Goal: Information Seeking & Learning: Learn about a topic

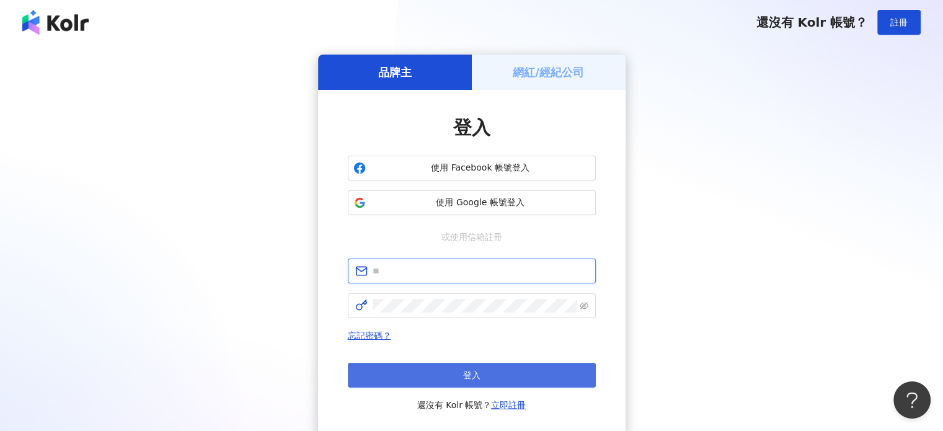
type input "**********"
click at [464, 366] on button "登入" at bounding box center [472, 375] width 248 height 25
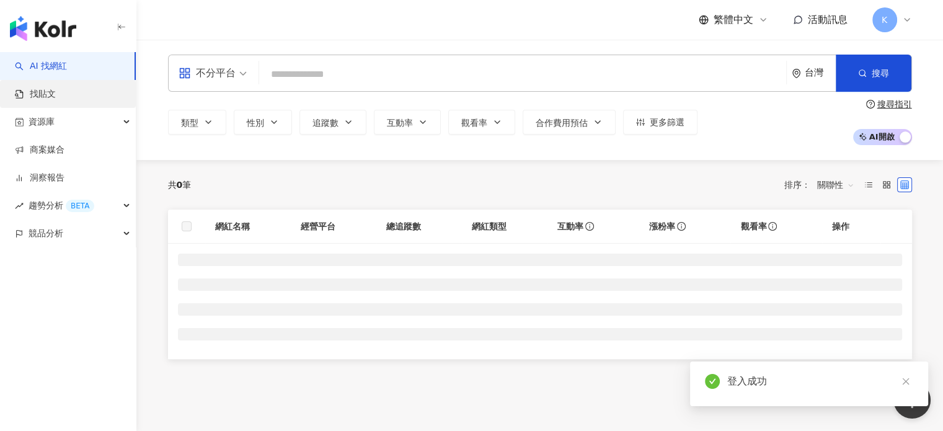
click at [56, 92] on link "找貼文" at bounding box center [35, 94] width 41 height 12
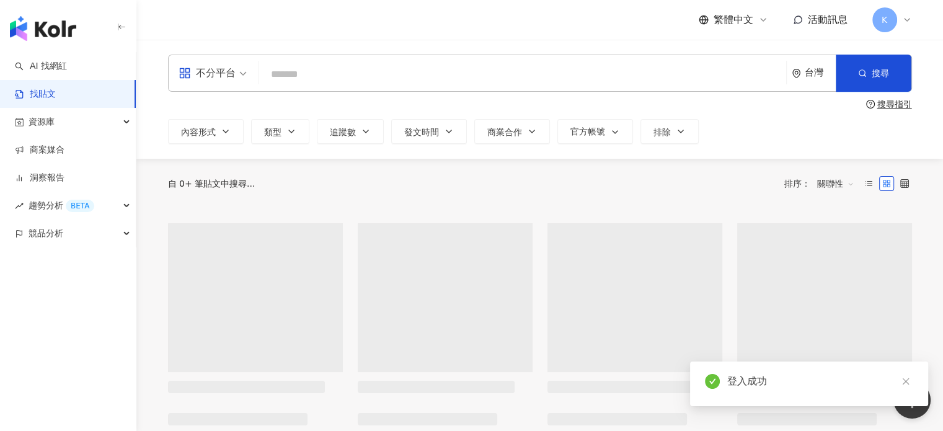
click at [56, 92] on link "找貼文" at bounding box center [35, 94] width 41 height 12
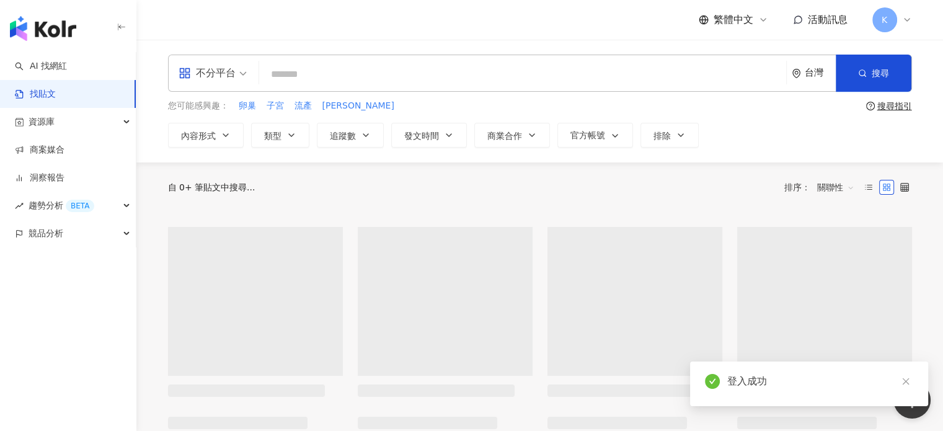
click at [56, 92] on link "找貼文" at bounding box center [35, 94] width 41 height 12
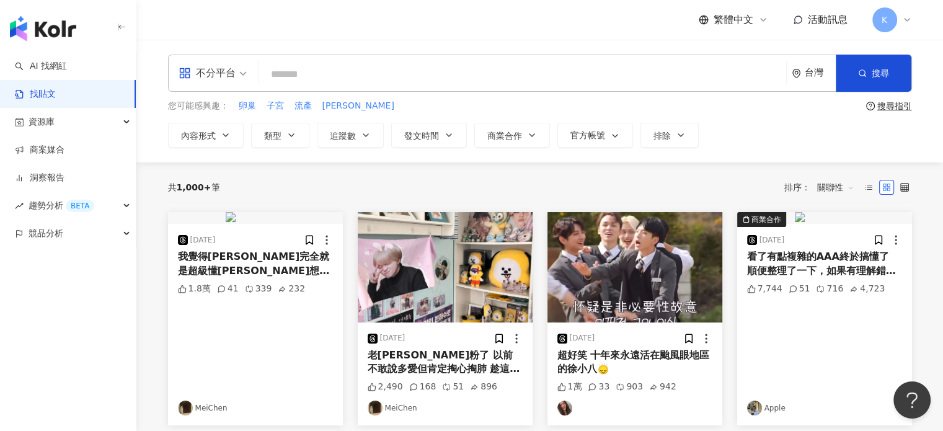
click at [56, 92] on link "找貼文" at bounding box center [35, 94] width 41 height 12
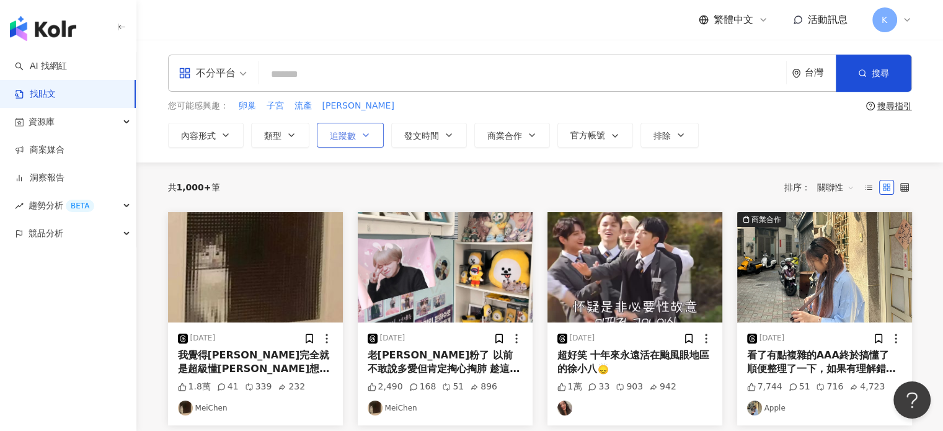
click at [347, 136] on span "追蹤數" at bounding box center [343, 136] width 26 height 10
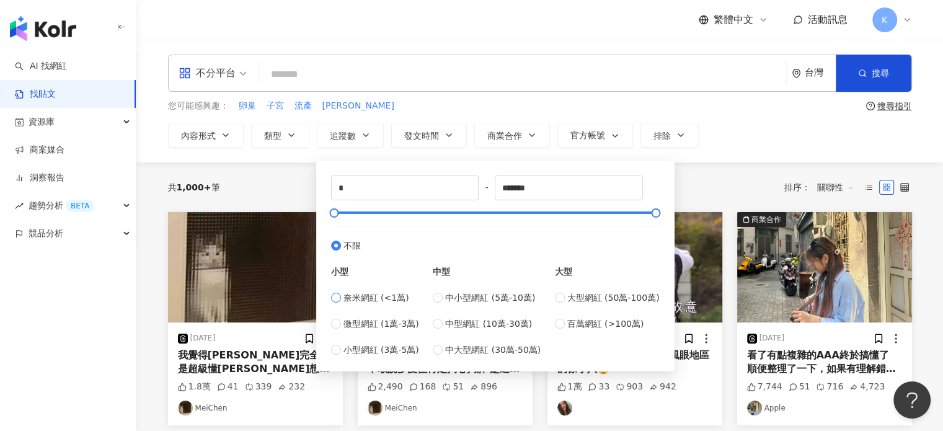
click at [378, 298] on span "奈米網紅 (<1萬)" at bounding box center [376, 298] width 66 height 14
type input "****"
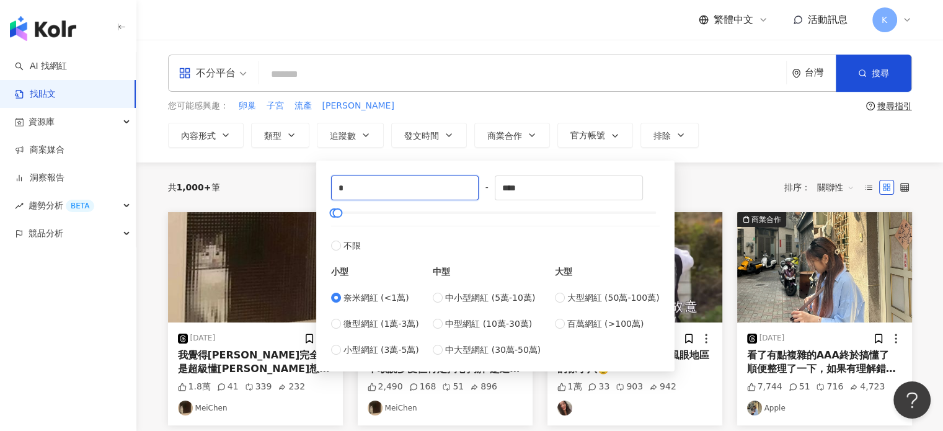
drag, startPoint x: 361, startPoint y: 181, endPoint x: 317, endPoint y: 181, distance: 44.0
click at [317, 181] on div "* - **** 不限 小型 奈米網紅 (<1萬) 微型網紅 (1萬-3萬) 小型網紅 (3萬-5萬) 中型 中小型網紅 (5萬-10萬) 中型網紅 (10萬…" at bounding box center [495, 266] width 358 height 211
type input "****"
drag, startPoint x: 557, startPoint y: 189, endPoint x: 425, endPoint y: 190, distance: 131.4
click at [425, 190] on div "**** - **** 不限 小型 奈米網紅 (<1萬) 微型網紅 (1萬-3萬) 小型網紅 (3萬-5萬) 中型 中小型網紅 (5萬-10萬) 中型網紅 (…" at bounding box center [495, 265] width 329 height 181
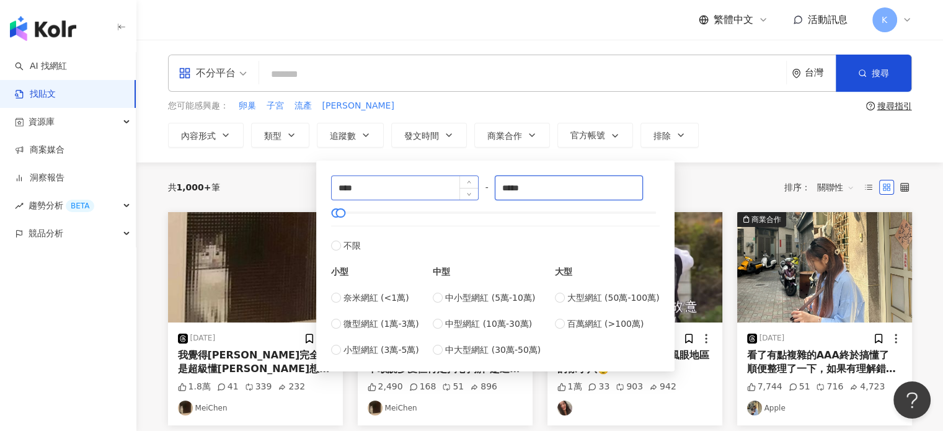
type input "*****"
click at [717, 171] on div "共 1,000+ 筆 排序： 關聯性" at bounding box center [540, 187] width 744 height 50
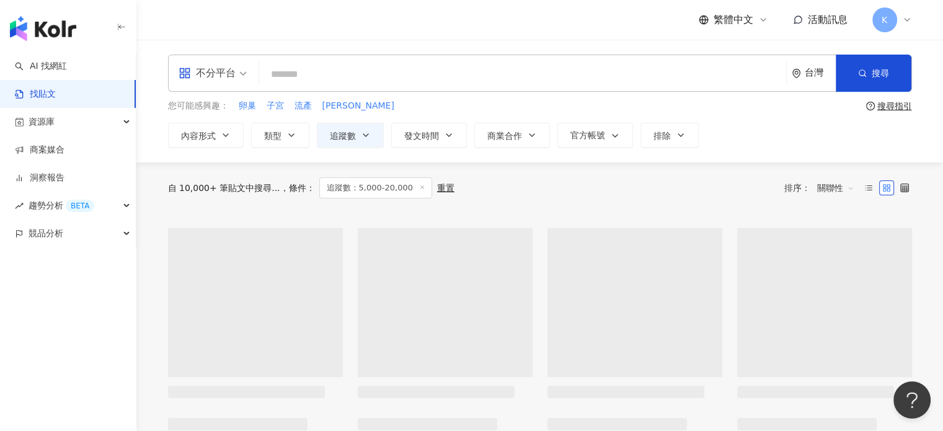
click at [370, 66] on input "search" at bounding box center [522, 74] width 517 height 27
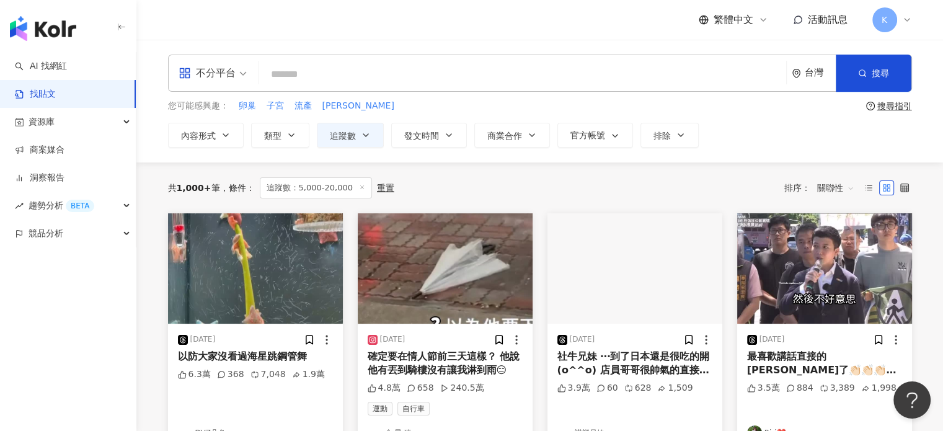
type input "*"
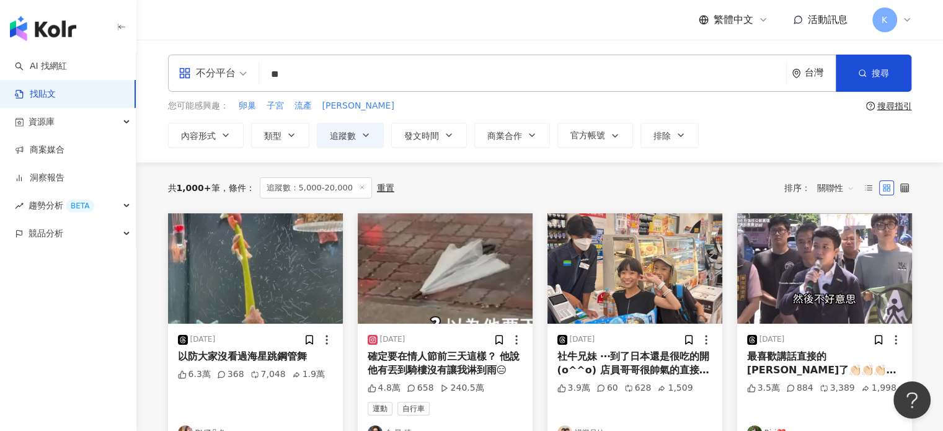
type input "**"
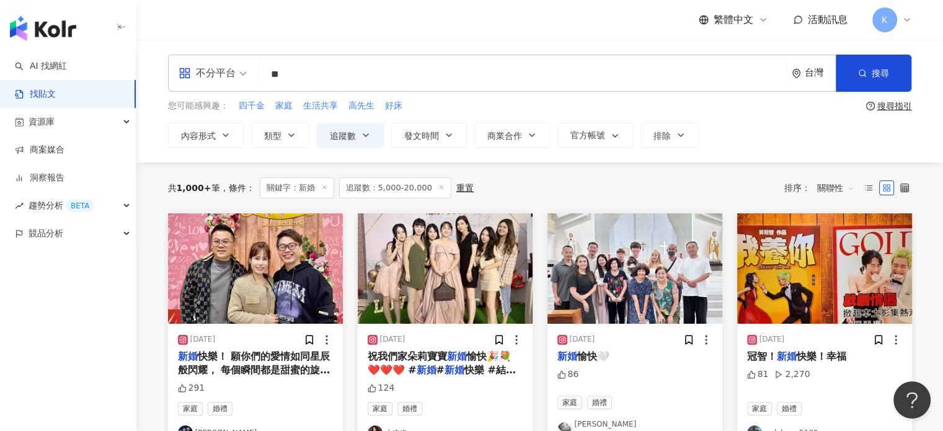
click at [207, 77] on div "不分平台" at bounding box center [207, 73] width 57 height 20
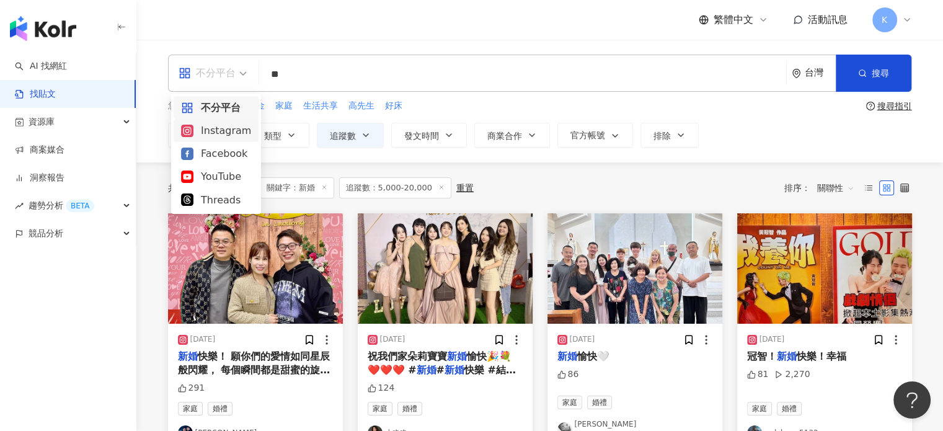
click at [232, 126] on div "Instagram" at bounding box center [216, 131] width 70 height 16
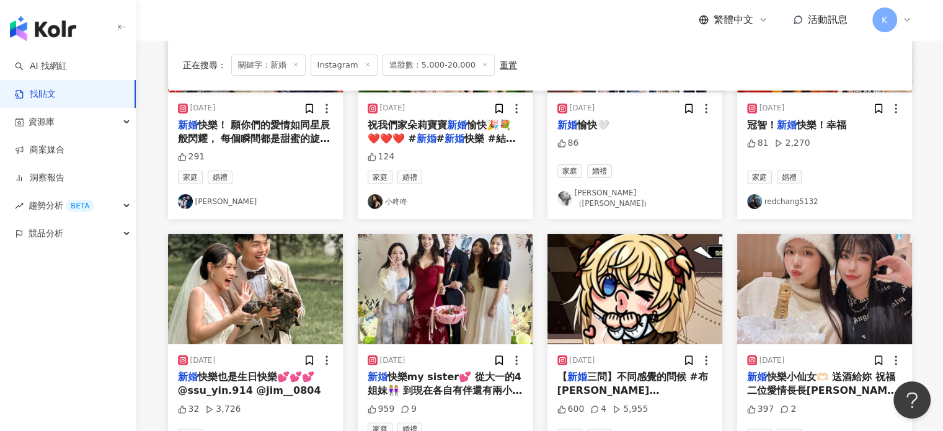
scroll to position [248, 0]
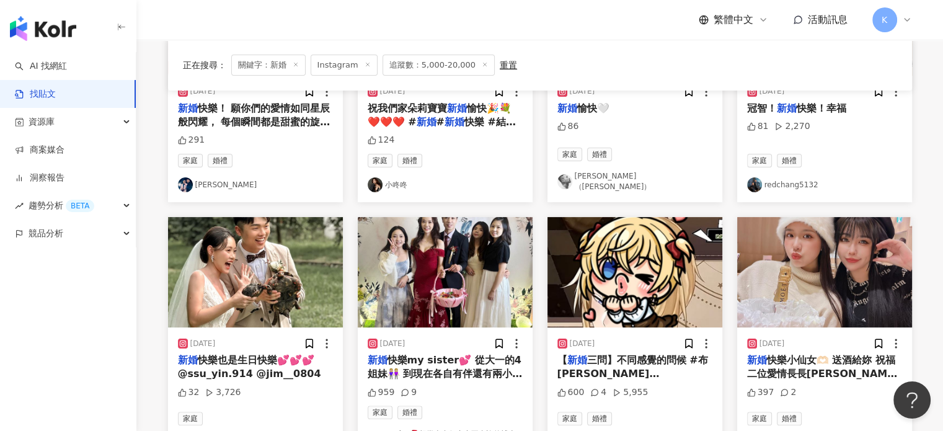
click at [281, 290] on img "button" at bounding box center [255, 272] width 175 height 110
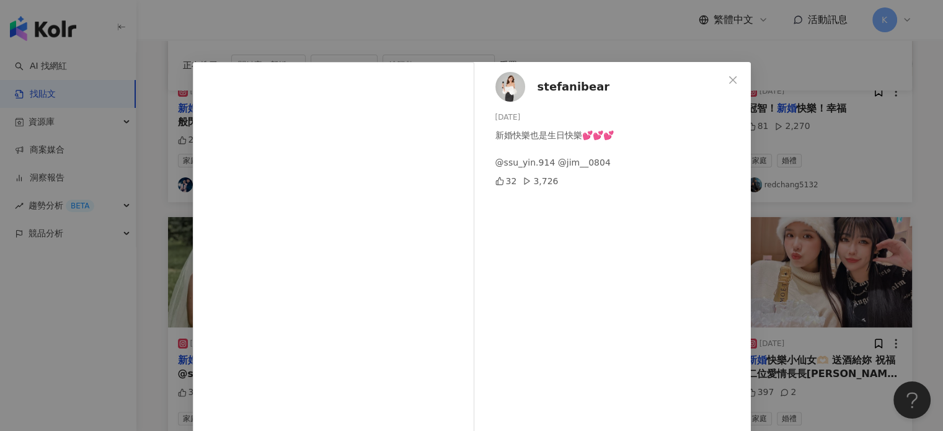
click at [791, 187] on div "stefanibear [DATE] 新婚快樂也是生日快樂💕💕💕 @ssu_yin.914 @jim__0804 32 3,726 查看原始貼文" at bounding box center [471, 215] width 943 height 431
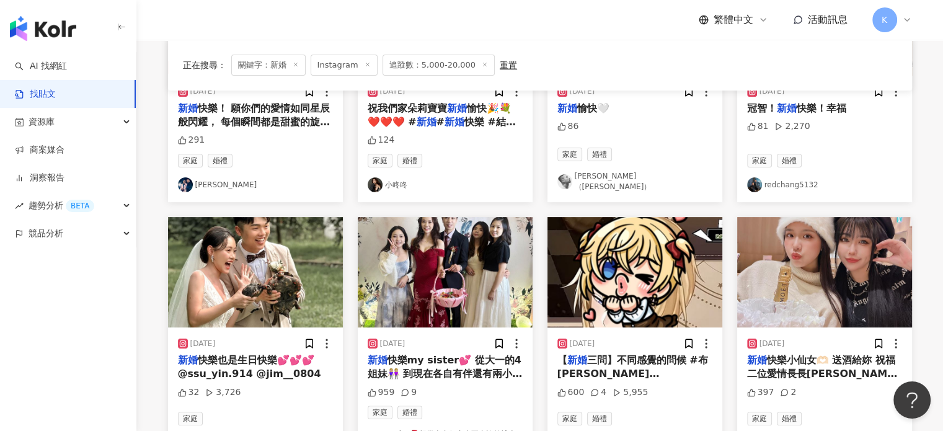
click at [799, 252] on img "button" at bounding box center [824, 272] width 175 height 110
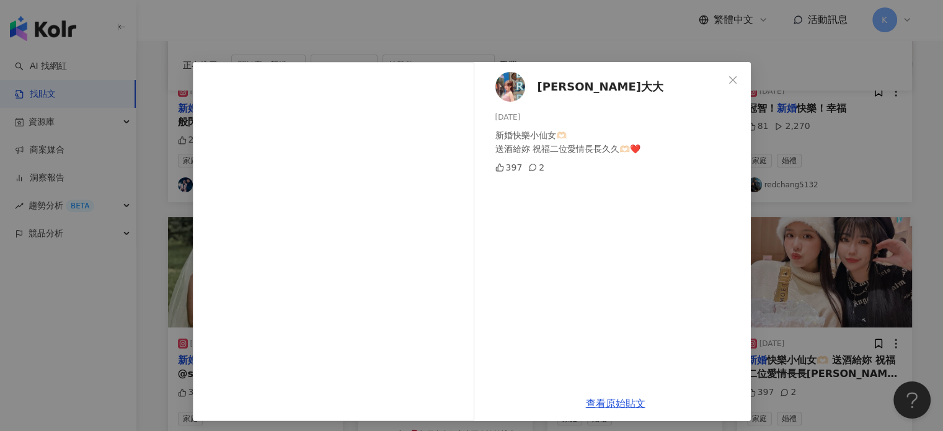
click at [799, 253] on div "[PERSON_NAME]大大 [DATE] 新婚快樂小仙女🫶🏻 送酒給妳 祝福二位愛情長長久久🫶🏻❤️ 397 2 查看原始貼文" at bounding box center [471, 215] width 943 height 431
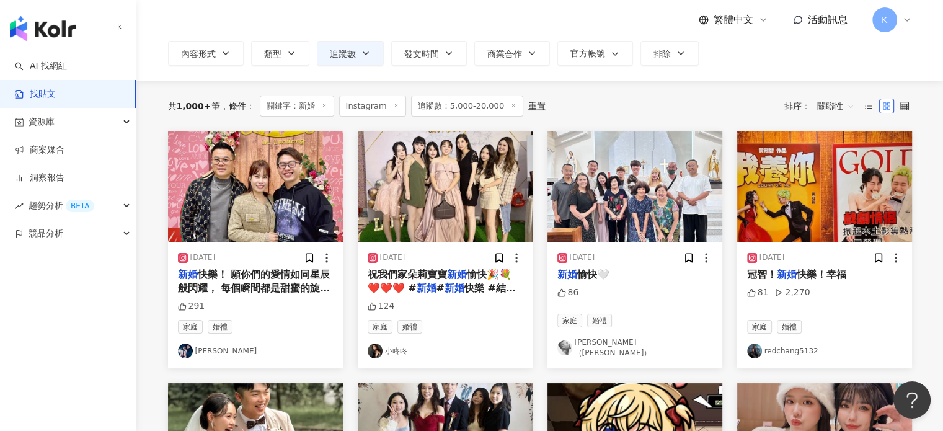
scroll to position [62, 0]
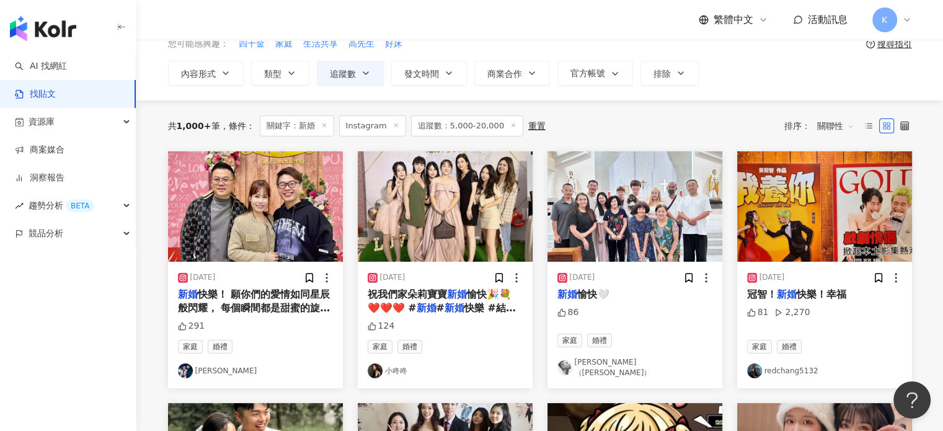
click at [463, 200] on img "button" at bounding box center [445, 206] width 175 height 110
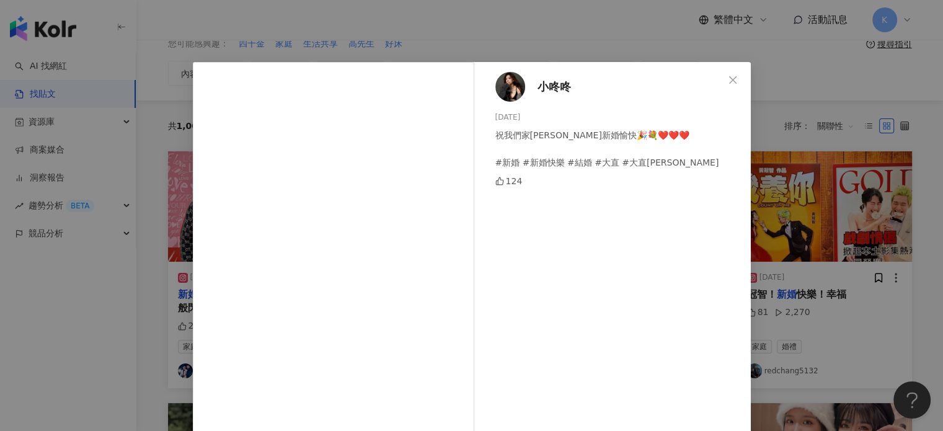
click at [803, 198] on div "小咚咚 [DATE] 祝我們家[PERSON_NAME]新婚愉快🎉💐❤️❤️❤️ #新婚 #新婚快樂 #結婚 #大直 #大直典華 124 查看原始貼文" at bounding box center [471, 215] width 943 height 431
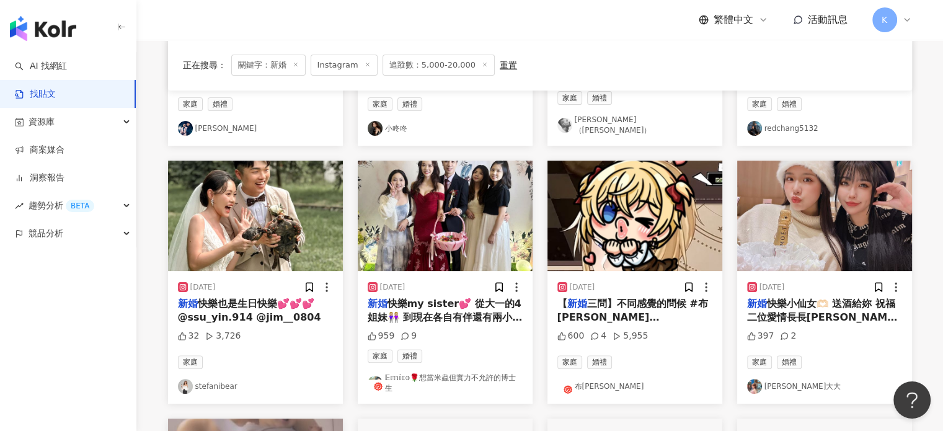
scroll to position [310, 0]
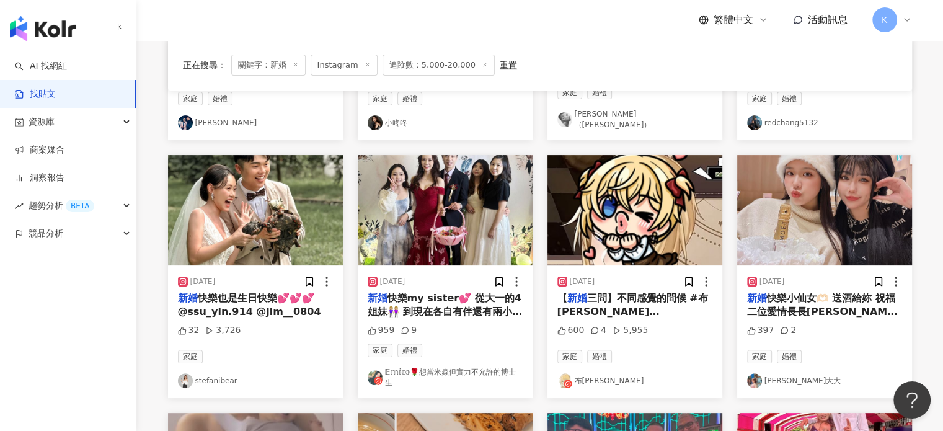
click at [803, 198] on img "button" at bounding box center [824, 210] width 175 height 110
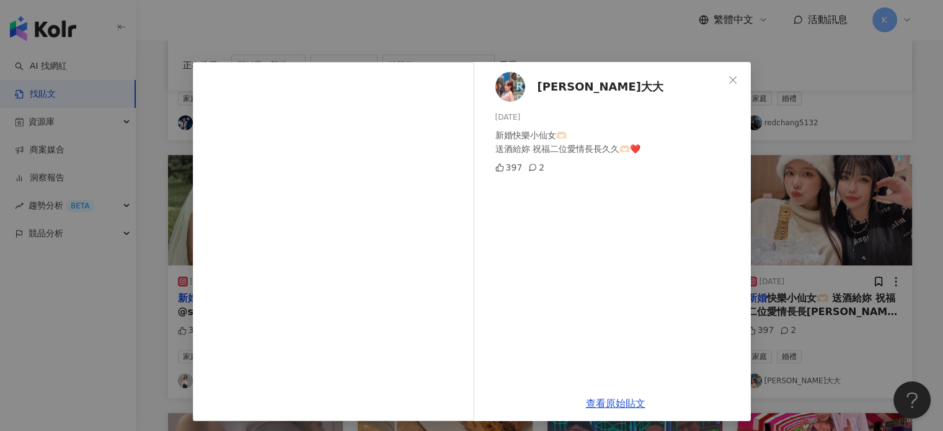
click at [803, 198] on div "[PERSON_NAME]大大 [DATE] 新婚快樂小仙女🫶🏻 送酒給妳 祝福二位愛情長長久久🫶🏻❤️ 397 2 查看原始貼文" at bounding box center [471, 215] width 943 height 431
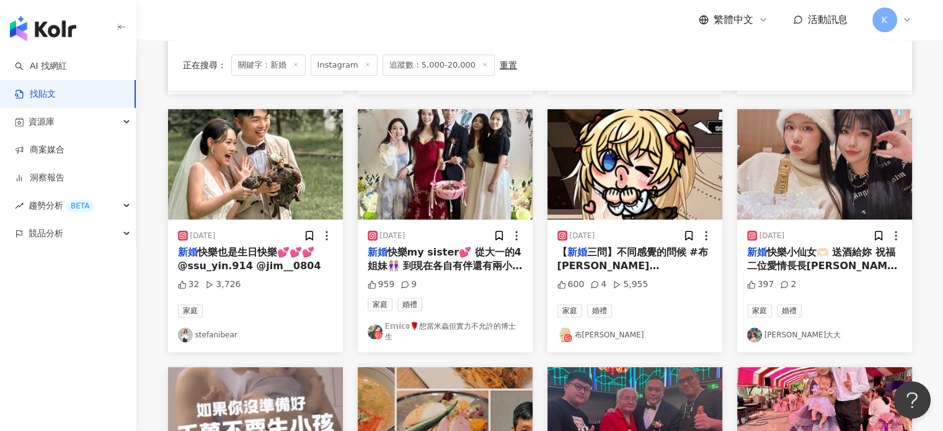
scroll to position [558, 0]
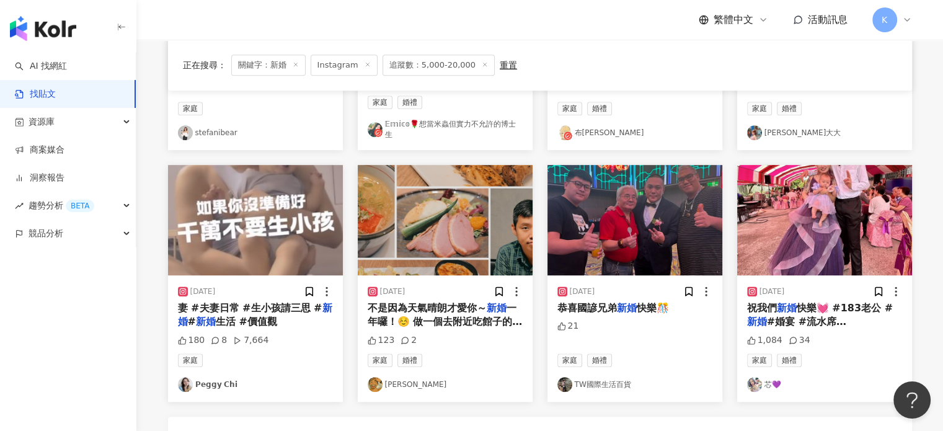
click at [265, 227] on img "button" at bounding box center [255, 220] width 175 height 110
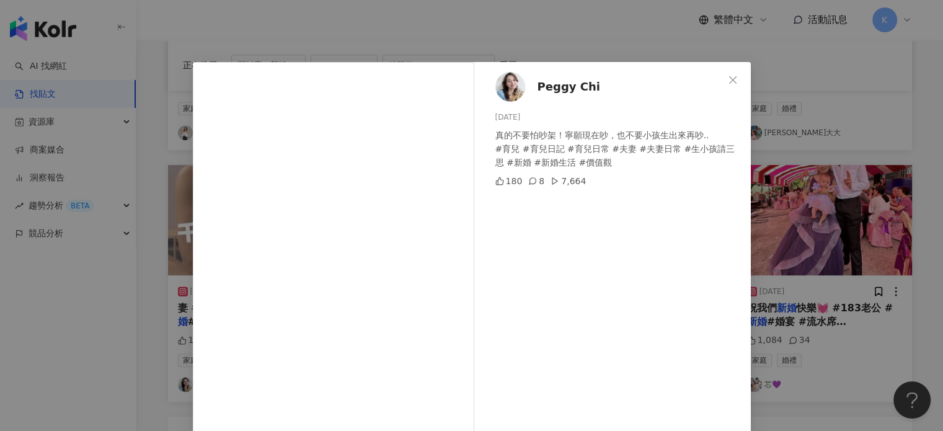
click at [855, 164] on div "𝗣𝗲𝗴𝗴𝘆 𝗖𝗵𝗶 [DATE] 真的不要怕吵架！寧願現在吵，也不要小孩生出來再吵.. #育兒 #育兒日記 #育兒日常 #夫妻 #夫妻日常 #生小孩請三思 #…" at bounding box center [471, 215] width 943 height 431
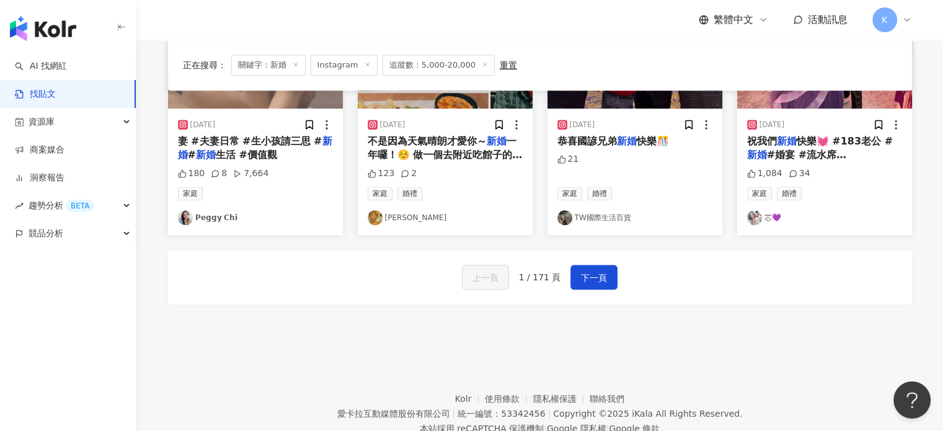
scroll to position [704, 0]
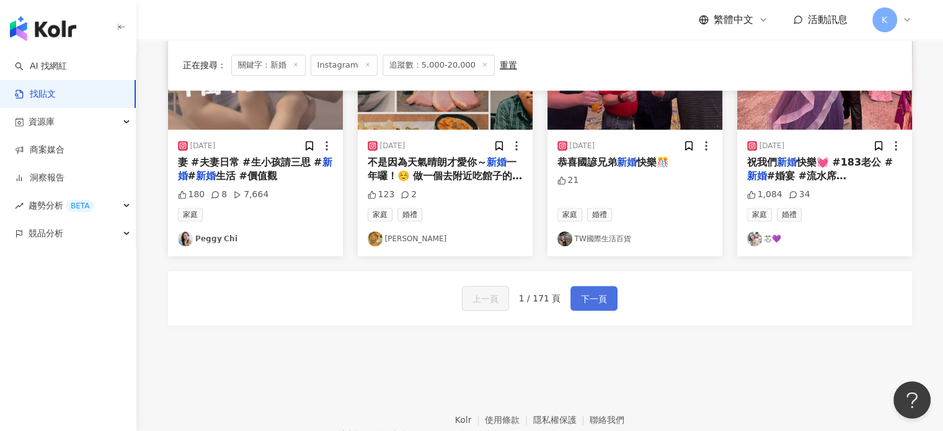
click at [590, 291] on span "下一頁" at bounding box center [594, 298] width 26 height 15
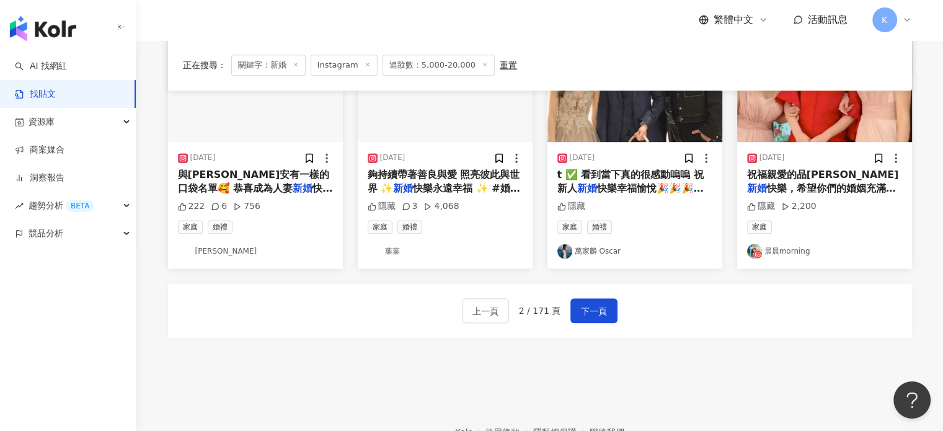
scroll to position [574, 0]
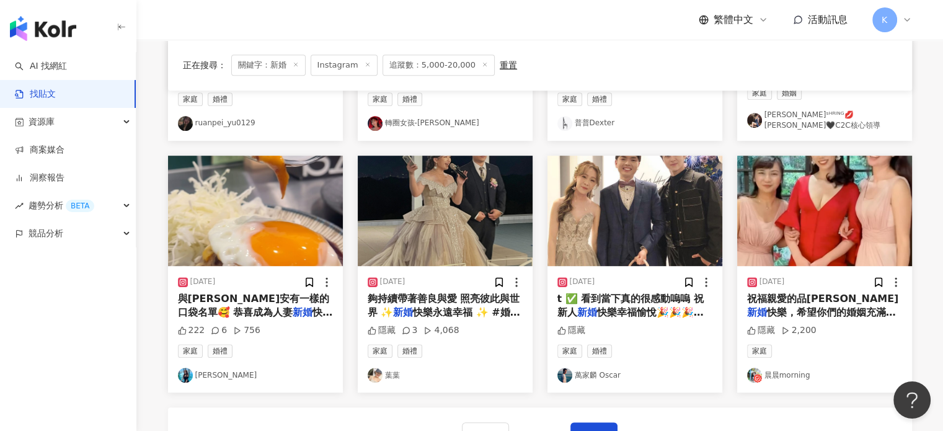
click at [460, 183] on img "button" at bounding box center [445, 211] width 175 height 110
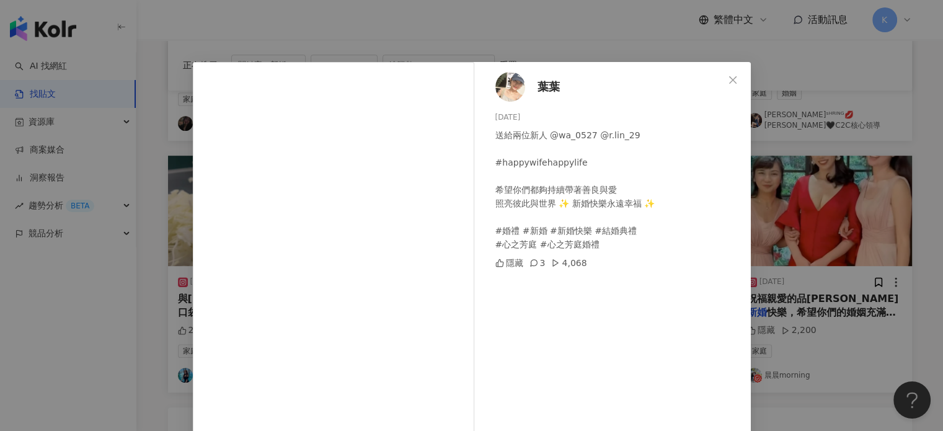
click at [820, 144] on div "[PERSON_NAME] [DATE] 送給兩位新人 @wa_0527 @r.lin_29 #happywifehappylife 希望你們都夠持續帶著善良…" at bounding box center [471, 215] width 943 height 431
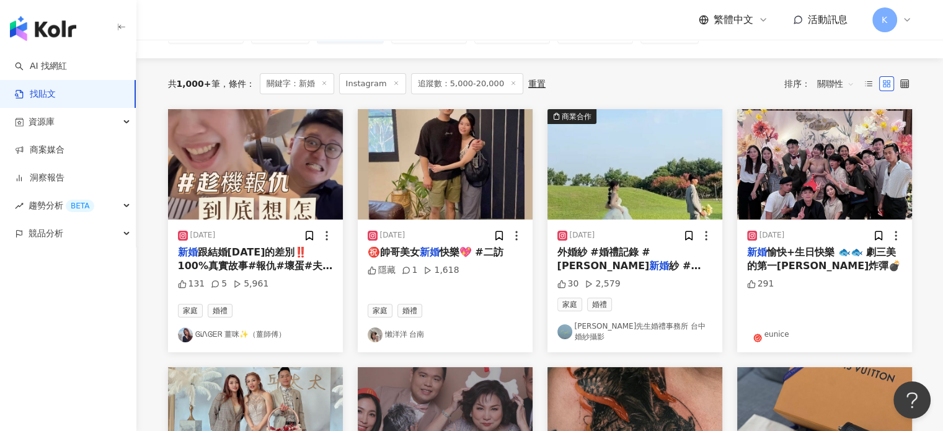
scroll to position [78, 0]
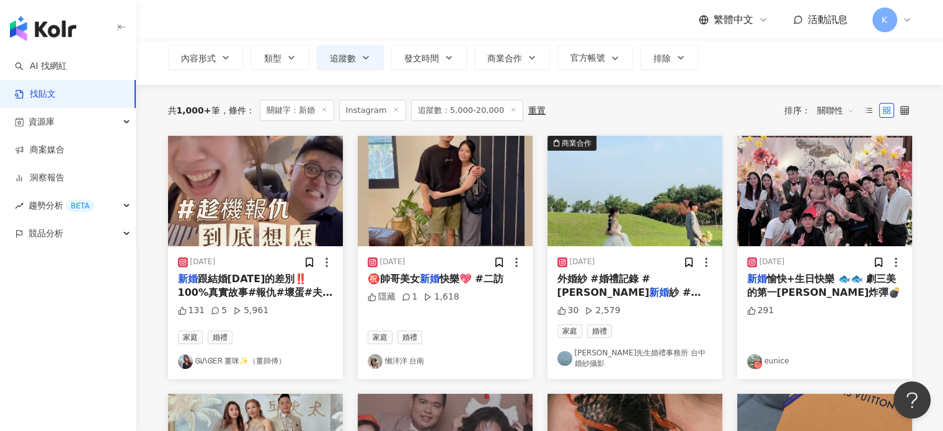
click at [298, 180] on img "button" at bounding box center [255, 191] width 175 height 110
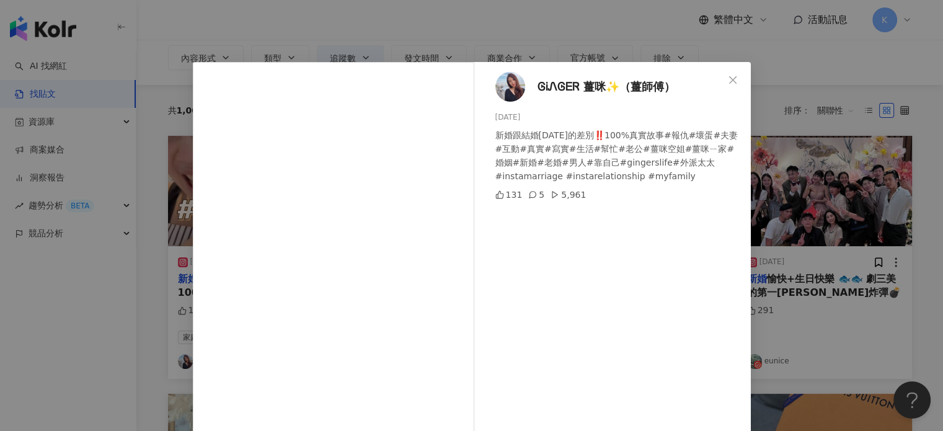
click at [865, 136] on div "ᎶᎥᏁᎶᎬᏒ 薑咪✨（薑師傅） [DATE] 新婚跟結婚[DATE]的差別‼️100%真實故事#報仇#壞蛋#夫妻#互動#真實#寫實#生活#幫忙#老公#薑咪空姐…" at bounding box center [471, 215] width 943 height 431
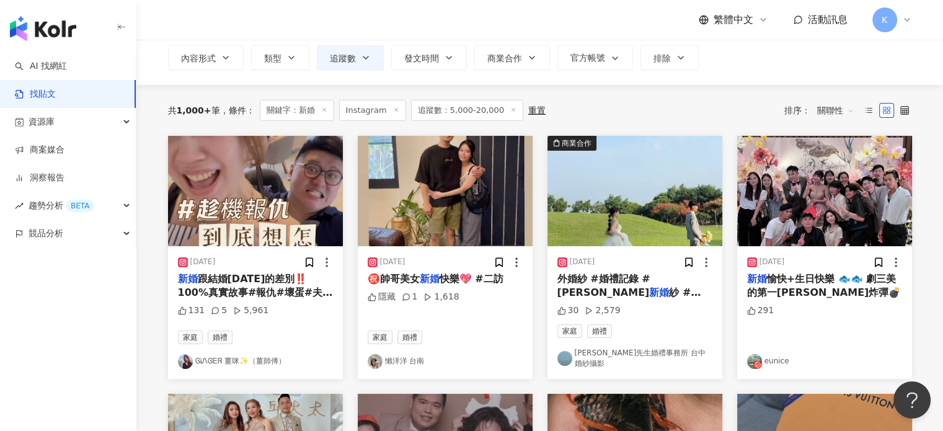
click at [451, 173] on img "button" at bounding box center [445, 191] width 175 height 110
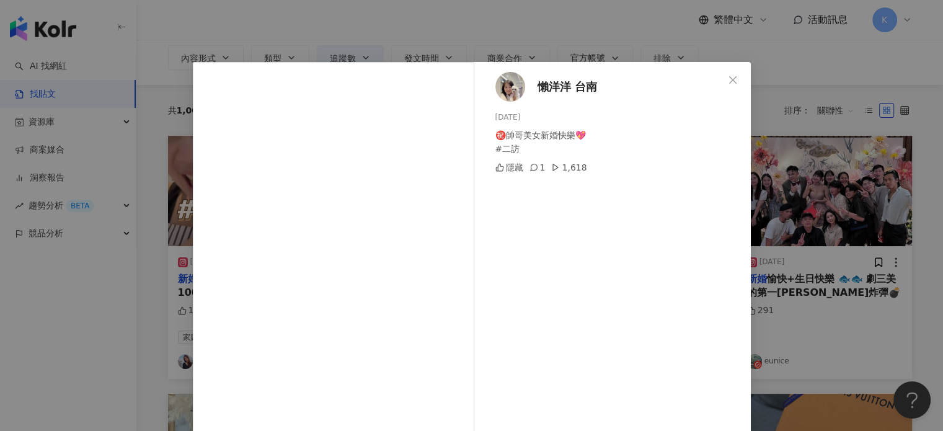
click at [769, 162] on div "懶洋洋 台南 [DATE] ㊗️帥哥美女新婚快樂💖 #二訪 隱藏 1 1,618 查看原始貼文" at bounding box center [471, 215] width 943 height 431
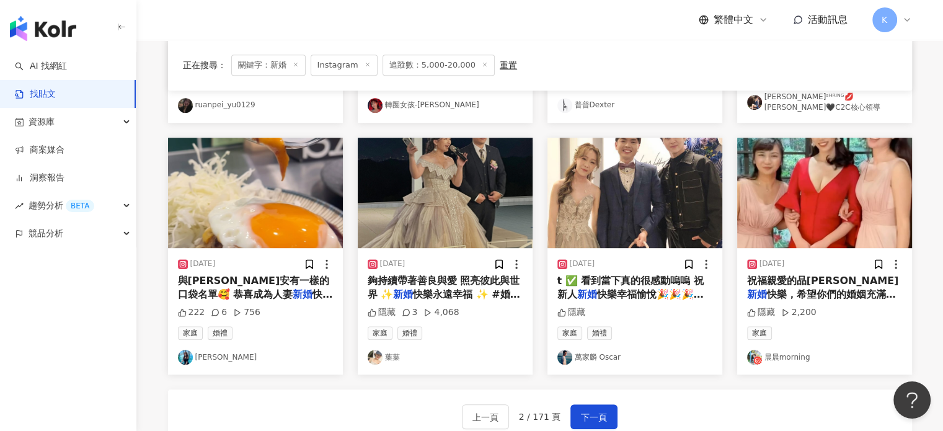
scroll to position [636, 0]
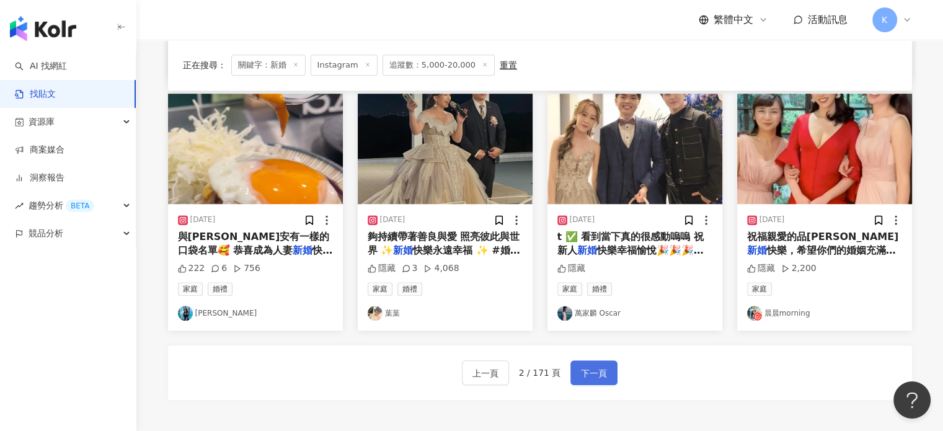
click at [609, 360] on button "下一頁" at bounding box center [593, 372] width 47 height 25
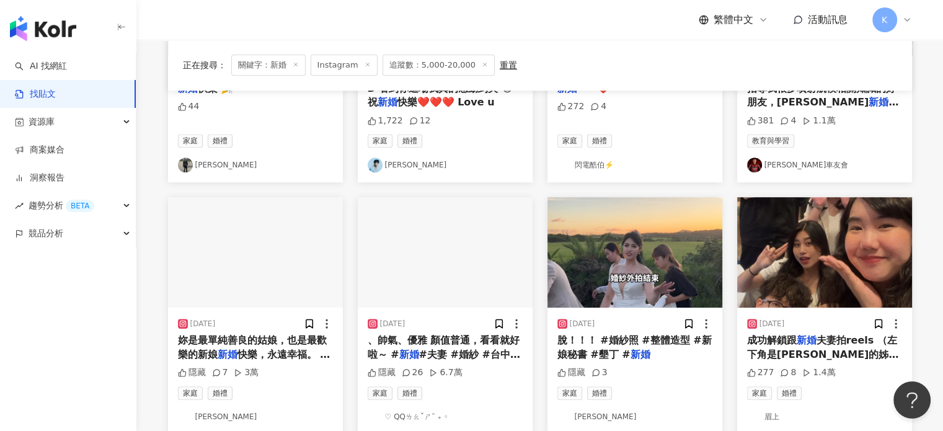
scroll to position [512, 0]
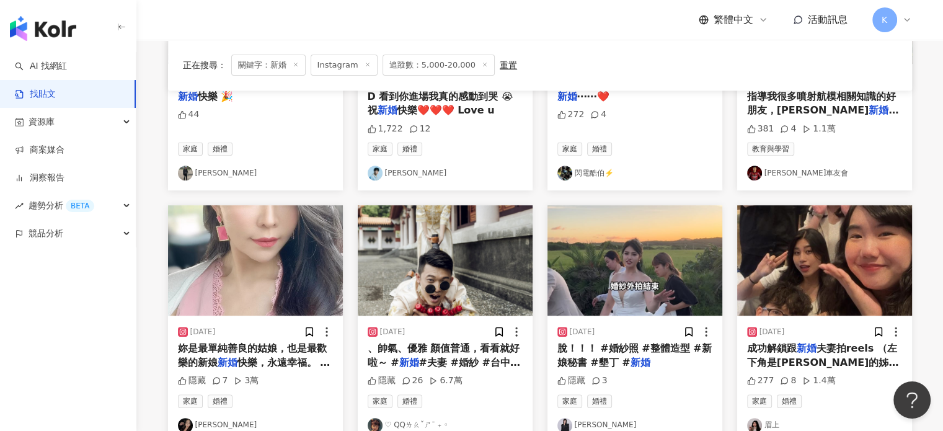
click at [875, 255] on img "button" at bounding box center [824, 260] width 175 height 110
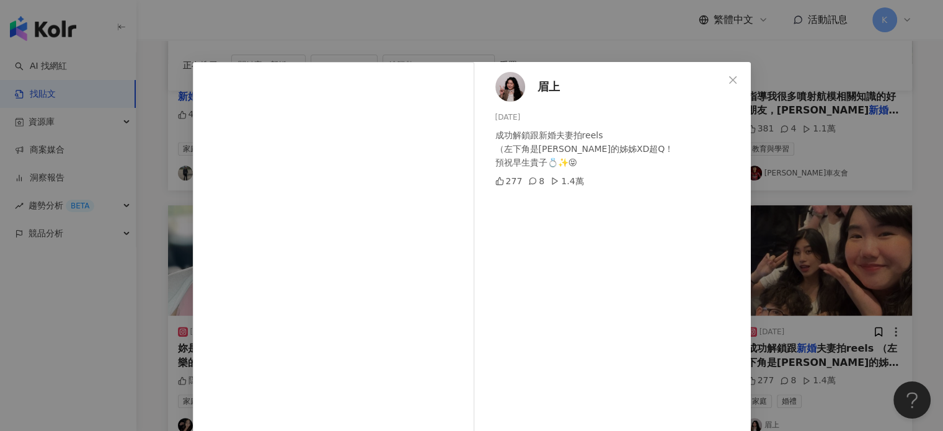
click at [878, 304] on div "眉上 [DATE] 成功解鎖跟新婚夫妻拍reels （左下角是[PERSON_NAME]的姊姊XD超Q！ 預祝早生貴子💍✨😝 277 8 1.4萬 查看原始貼文" at bounding box center [471, 215] width 943 height 431
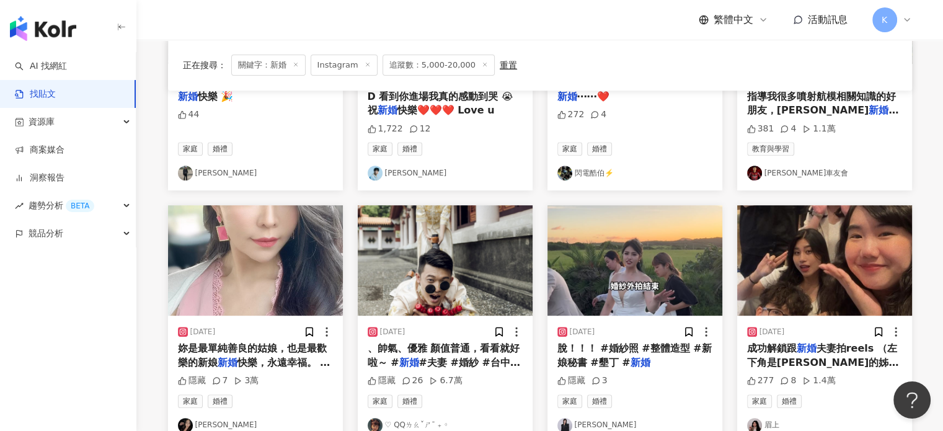
click at [687, 247] on img "button" at bounding box center [634, 260] width 175 height 110
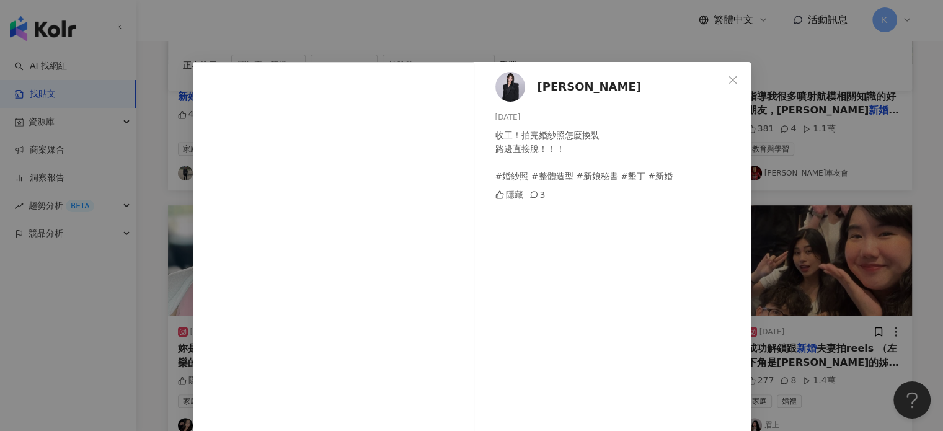
click at [833, 231] on div "[PERSON_NAME] [DATE] 收工！拍完婚紗照怎麼換裝 路邊直接脫！！！ #婚紗照 #整體造型 #新娘秘書 #墾丁 #新婚 隱藏 3 查看原始貼文" at bounding box center [471, 215] width 943 height 431
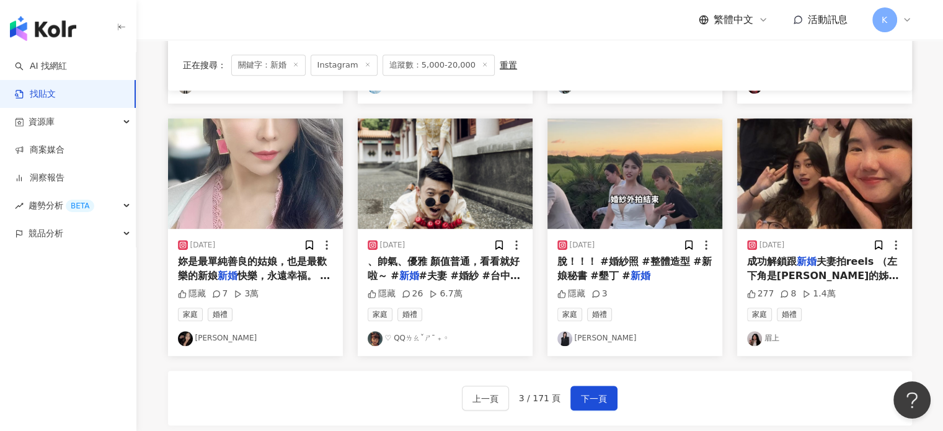
scroll to position [698, 0]
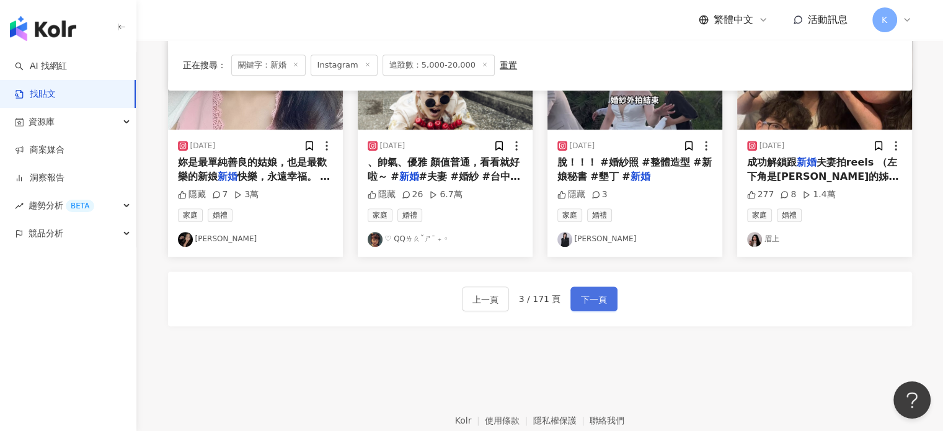
click at [611, 296] on button "下一頁" at bounding box center [593, 298] width 47 height 25
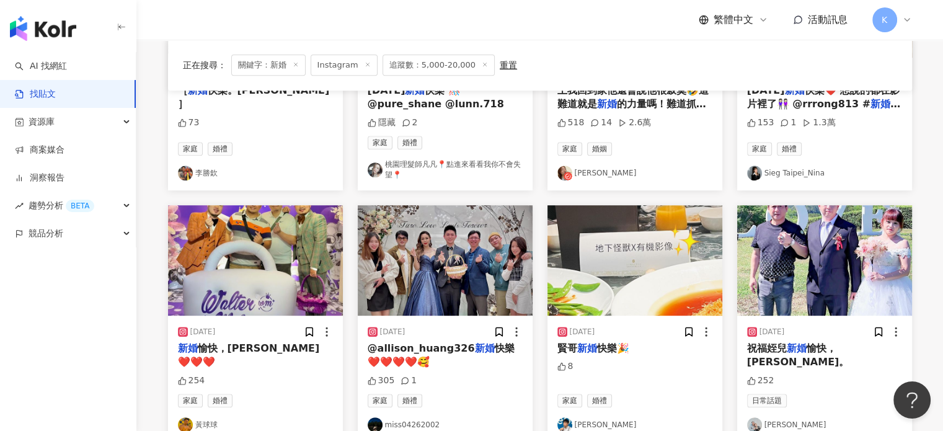
scroll to position [332, 0]
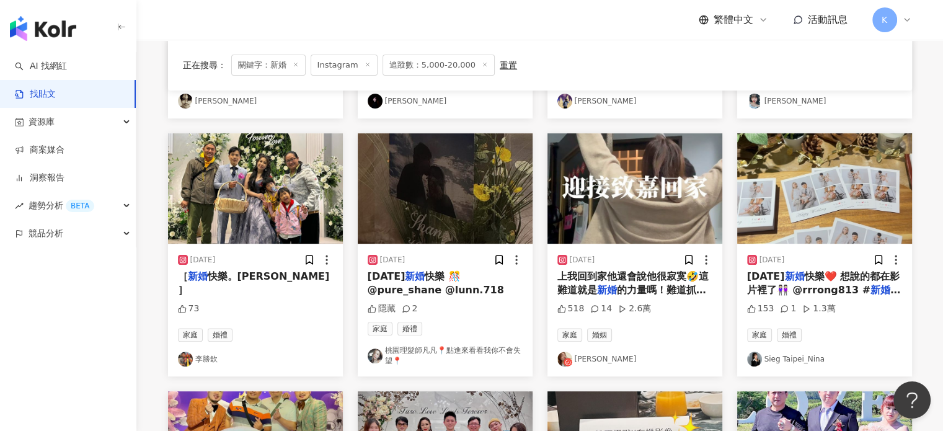
click at [671, 200] on img "button" at bounding box center [634, 188] width 175 height 110
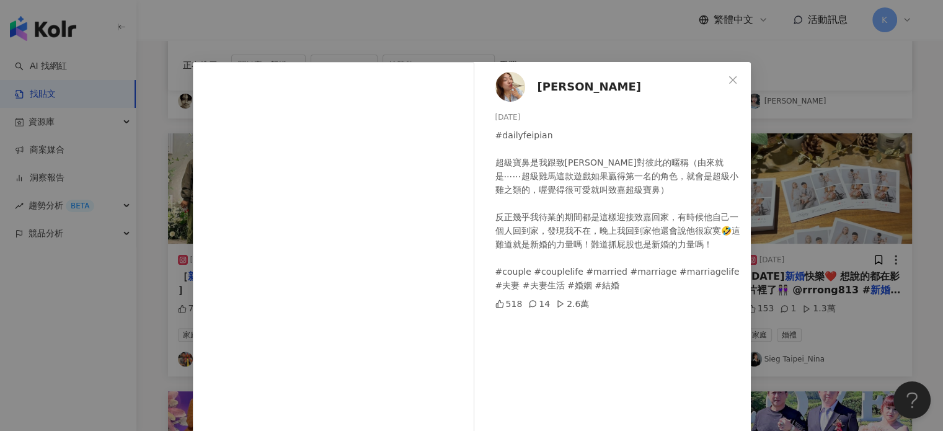
click at [833, 117] on div "Lala wu [DATE] #dailyfeipian 超級寶鼻是我跟致[PERSON_NAME]對彼此的暱稱（由來就是⋯⋯超級雞馬這款遊戲如果贏得第一名的…" at bounding box center [471, 215] width 943 height 431
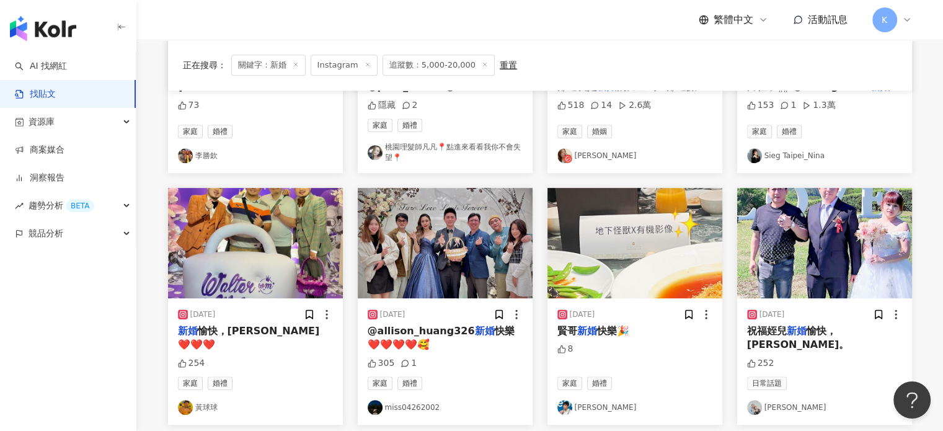
scroll to position [580, 0]
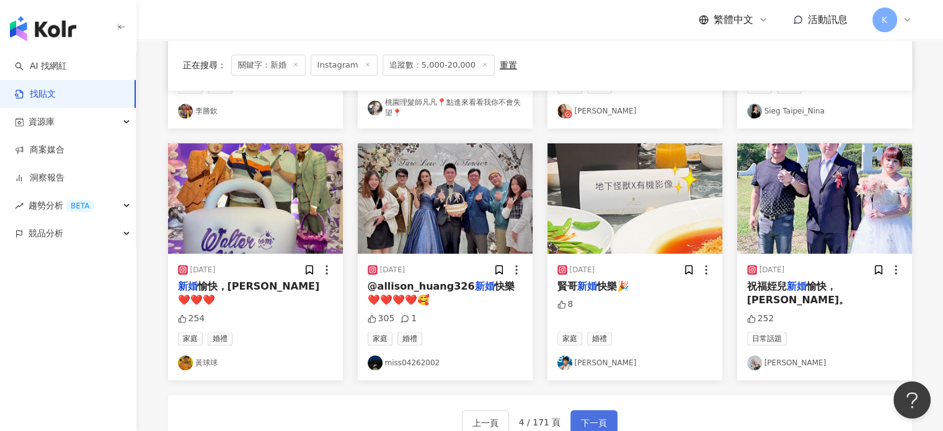
click at [593, 415] on span "下一頁" at bounding box center [594, 422] width 26 height 15
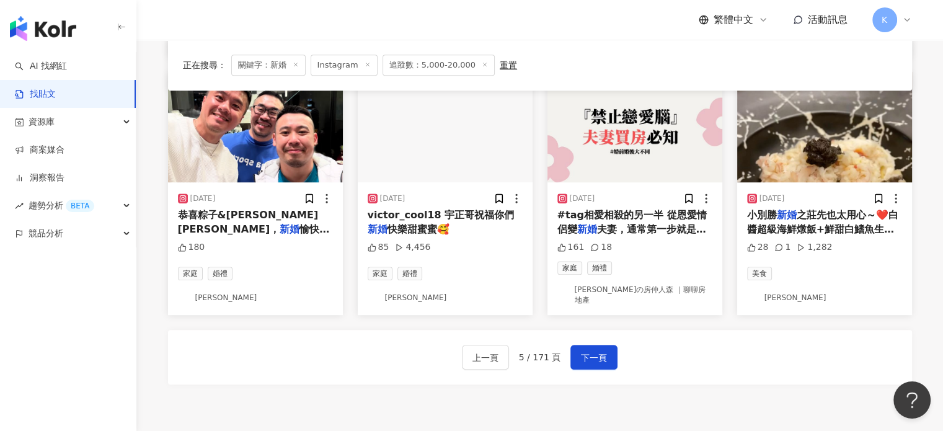
scroll to position [698, 0]
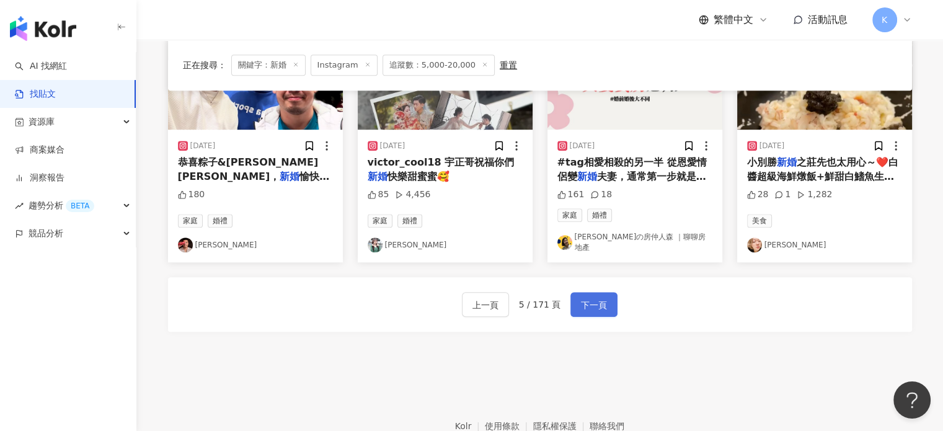
click at [593, 298] on span "下一頁" at bounding box center [594, 305] width 26 height 15
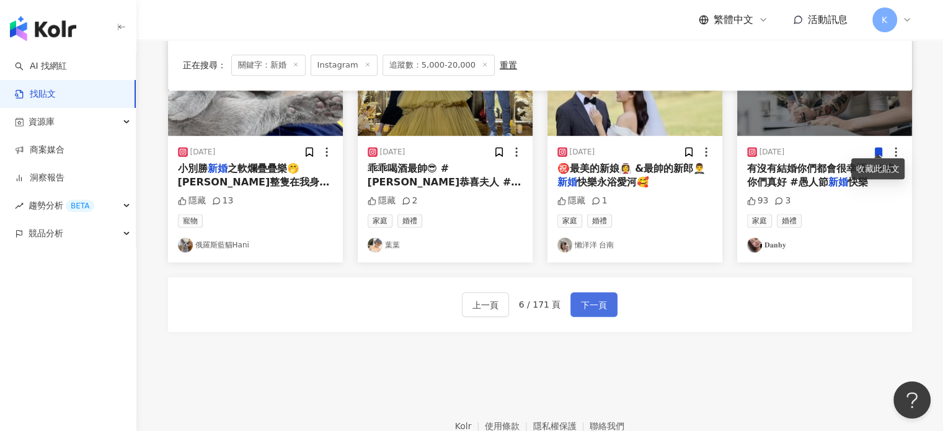
click at [575, 292] on button "下一頁" at bounding box center [593, 304] width 47 height 25
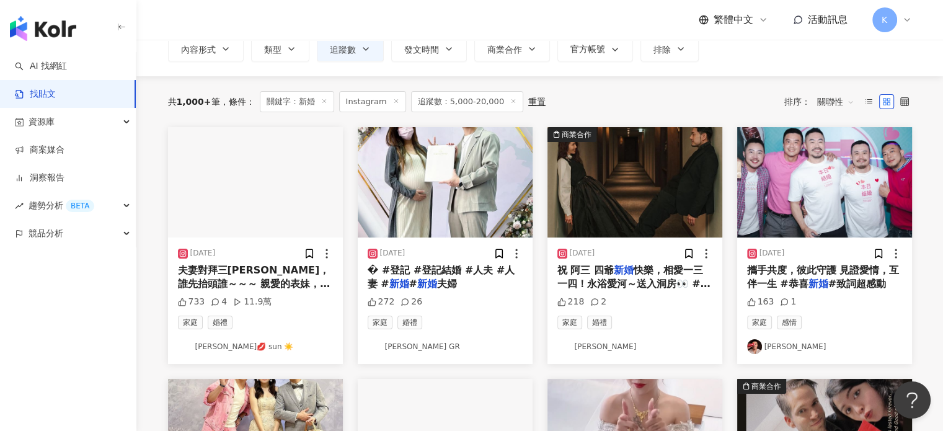
scroll to position [78, 0]
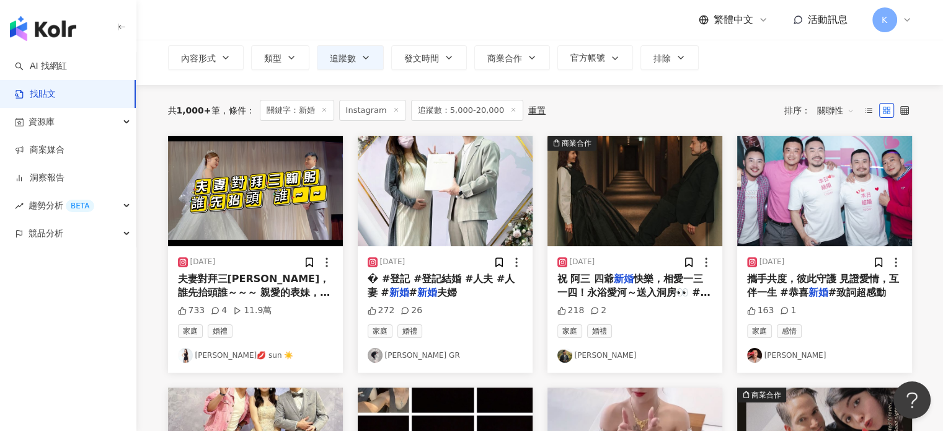
click at [662, 100] on div "共 1,000+ 筆 條件 ： 關鍵字：新婚 Instagram 追蹤數：5,000-20,000 重置 排序： 關聯性" at bounding box center [540, 110] width 744 height 21
click at [455, 179] on img "button" at bounding box center [445, 191] width 175 height 110
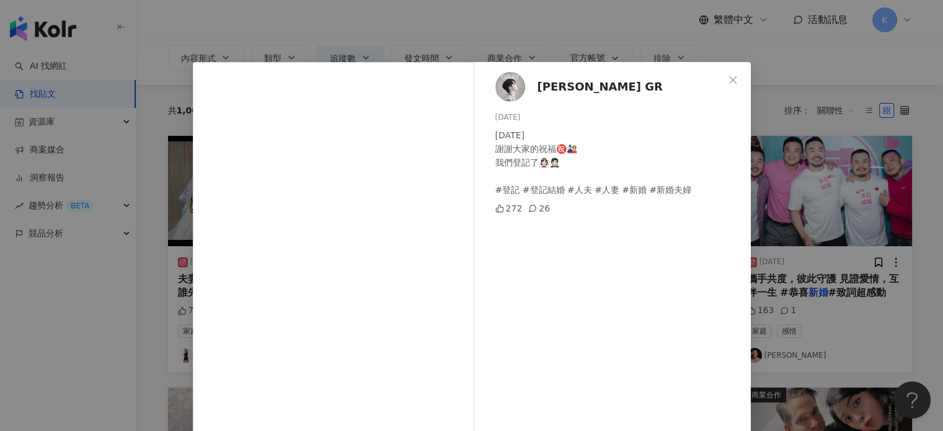
click at [822, 147] on div "[PERSON_NAME] GR [DATE] [DATE] 謝謝大家的祝福㊗️🎎 我們登記了👰🏻‍♀️🤵🏻 #登記 #登記結婚 #人夫 #人妻 #新婚 #新…" at bounding box center [471, 215] width 943 height 431
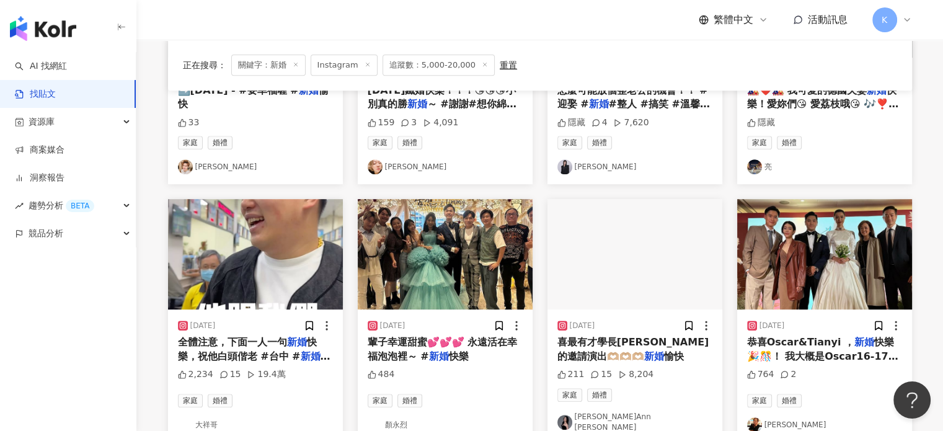
scroll to position [698, 0]
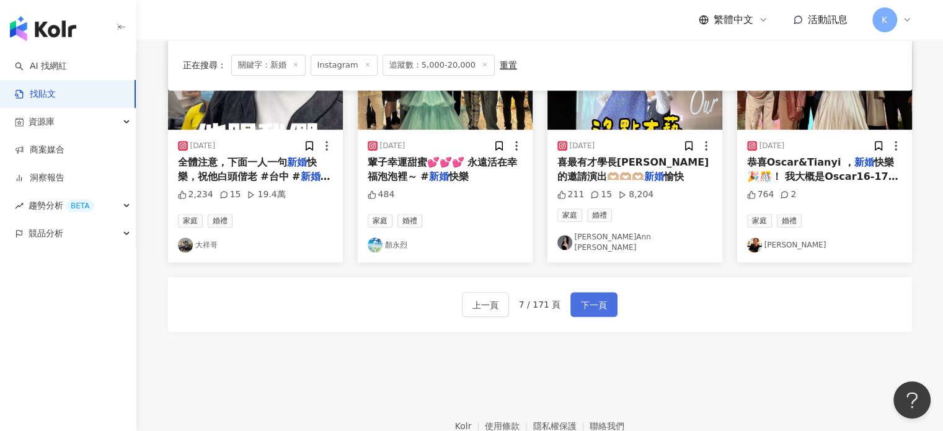
click at [591, 300] on span "下一頁" at bounding box center [594, 305] width 26 height 15
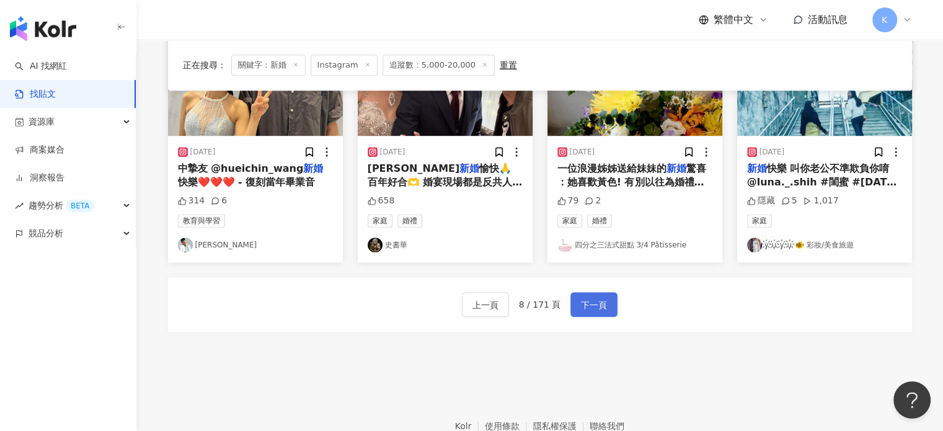
click at [598, 299] on span "下一頁" at bounding box center [594, 305] width 26 height 15
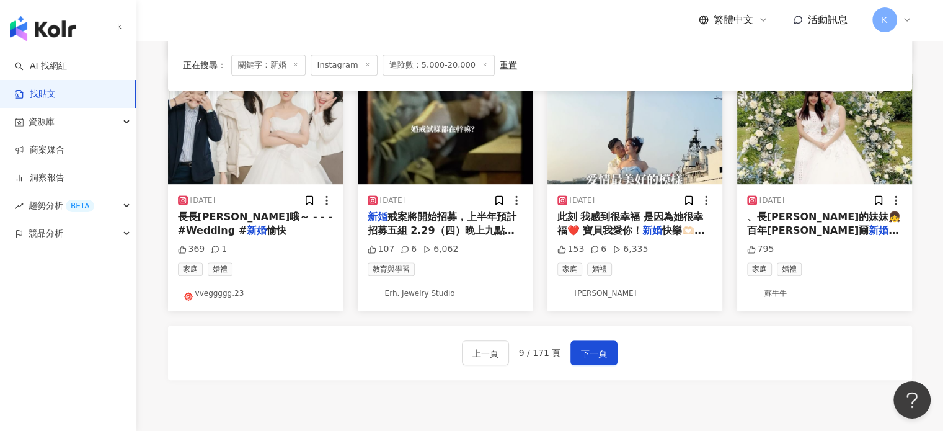
scroll to position [574, 0]
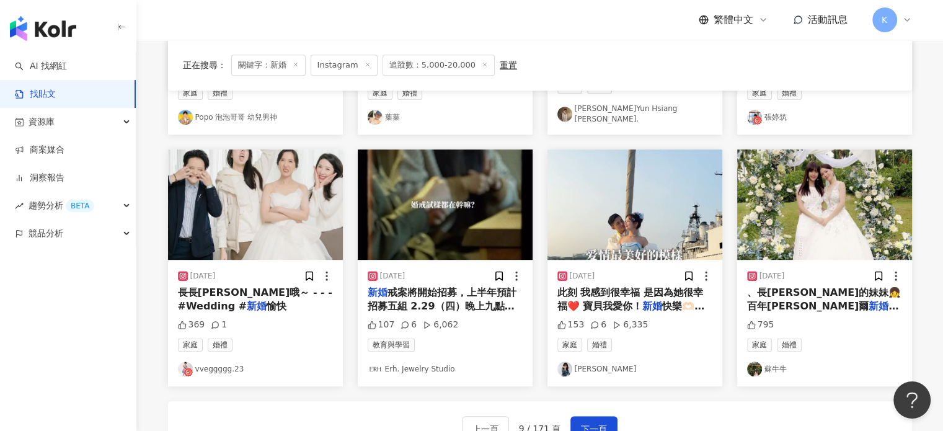
click at [667, 210] on img "button" at bounding box center [634, 204] width 175 height 110
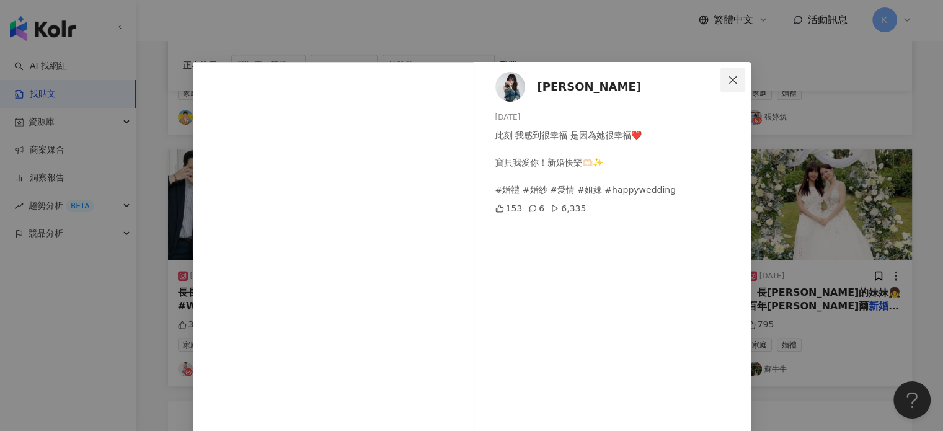
click at [730, 82] on icon "close" at bounding box center [732, 79] width 7 height 7
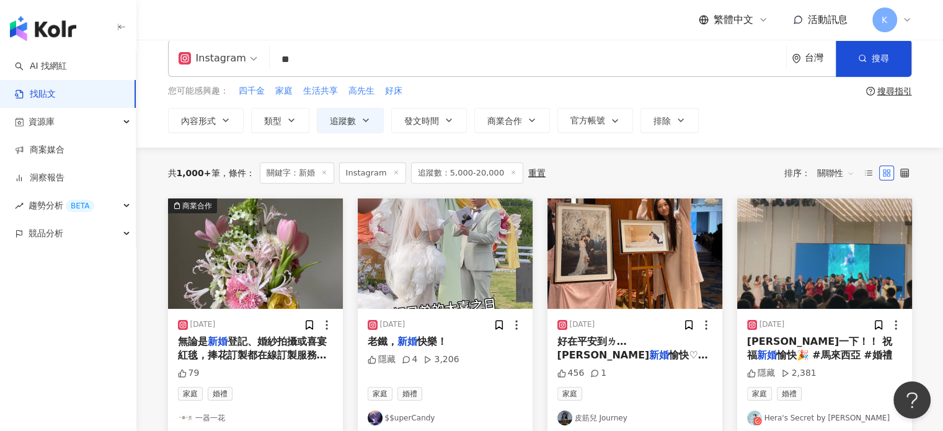
scroll to position [25, 0]
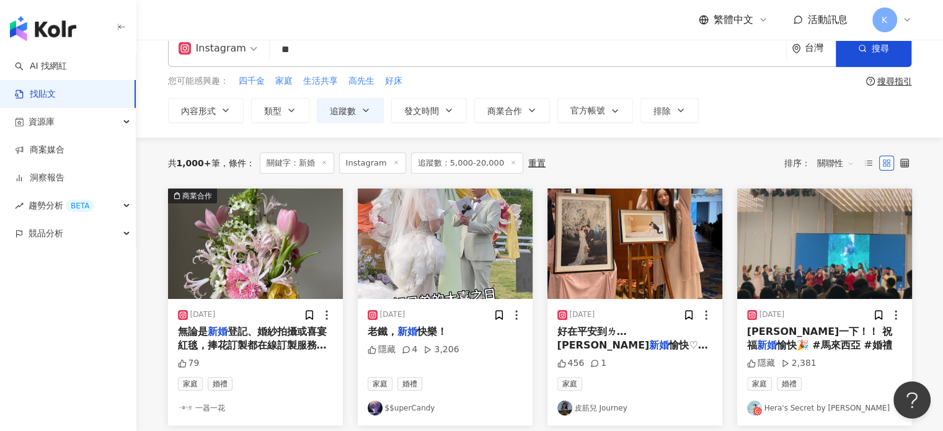
click at [404, 248] on img "button" at bounding box center [445, 243] width 175 height 110
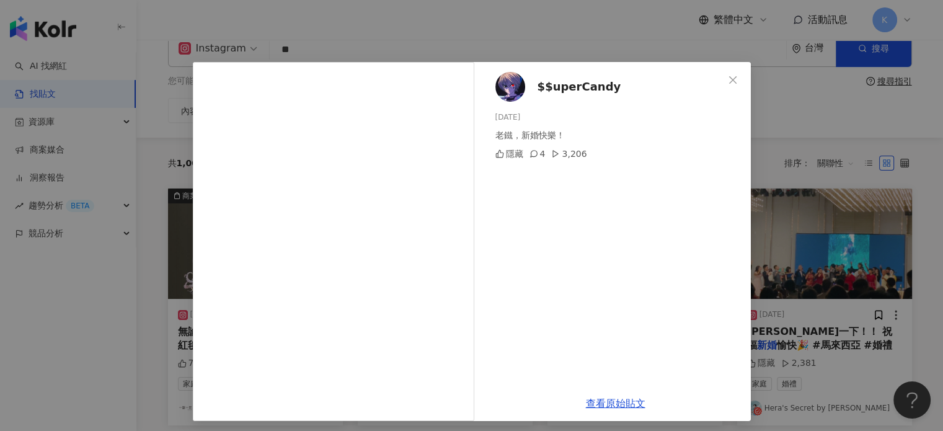
click at [883, 165] on div "$$uperCandy [DATE] 老鐵，新婚快樂！ 隱藏 4 3,206 查看原始貼文" at bounding box center [471, 215] width 943 height 431
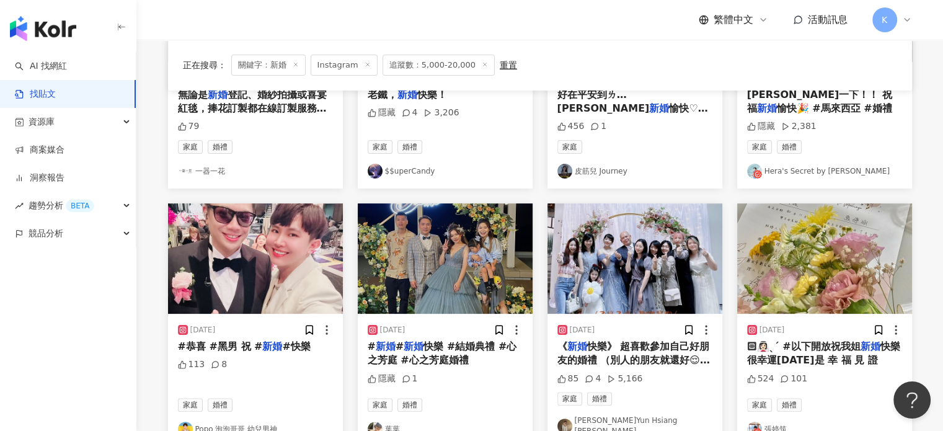
scroll to position [335, 0]
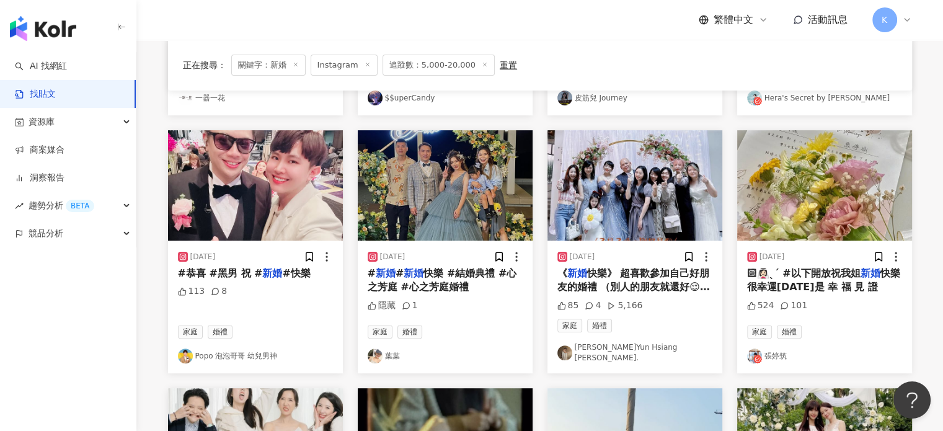
click at [828, 196] on img "button" at bounding box center [824, 185] width 175 height 110
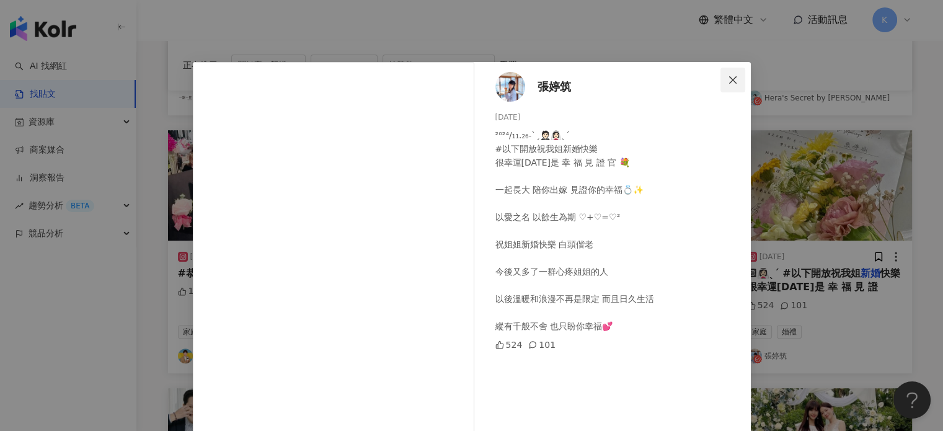
click at [727, 74] on button "Close" at bounding box center [732, 80] width 25 height 25
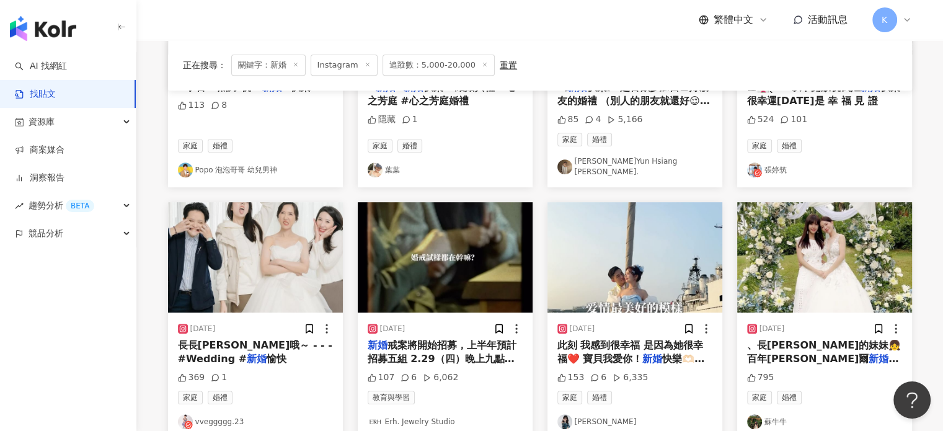
scroll to position [645, 0]
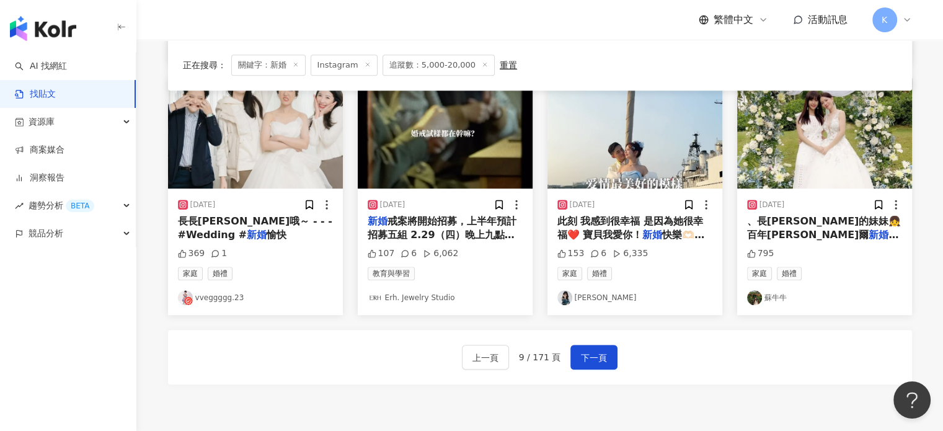
click at [303, 147] on img "button" at bounding box center [255, 133] width 175 height 110
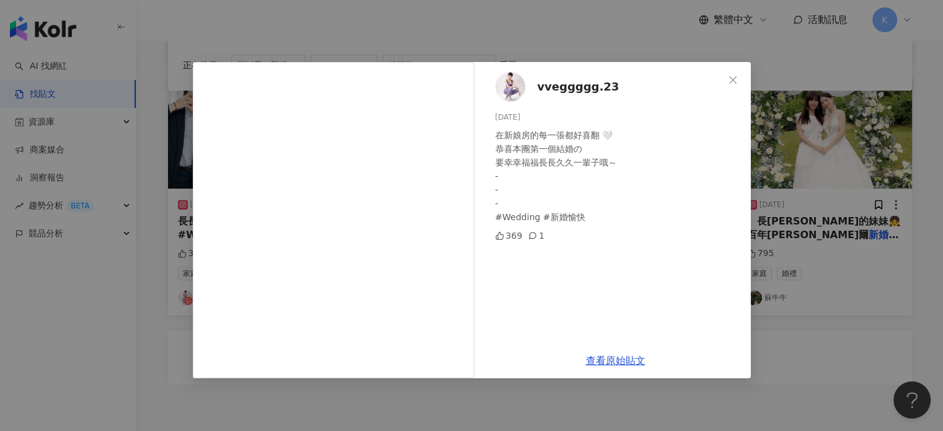
click at [804, 209] on div "vveggggg.23 [DATE] 在新娘房的每一張都好喜翻 🤍 恭喜本團第一個結婚の 要幸幸福福長長久久一輩子哦～ - - - #Wedding #新婚愉…" at bounding box center [471, 215] width 943 height 431
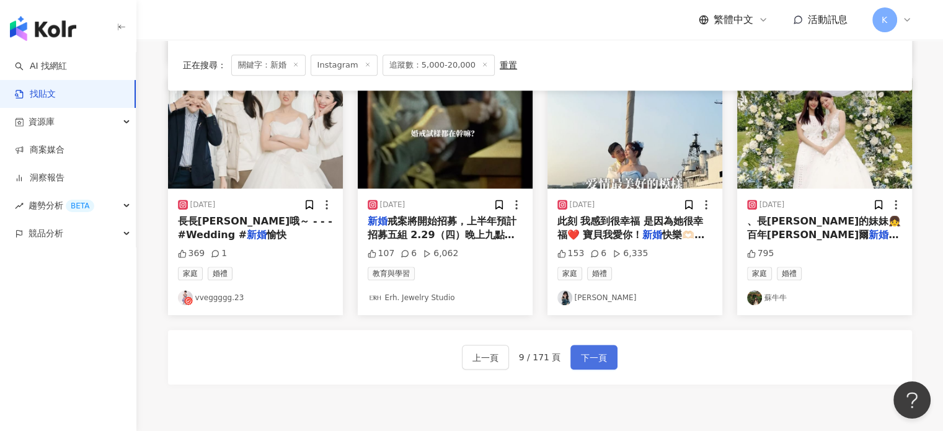
click at [600, 350] on span "下一頁" at bounding box center [594, 357] width 26 height 15
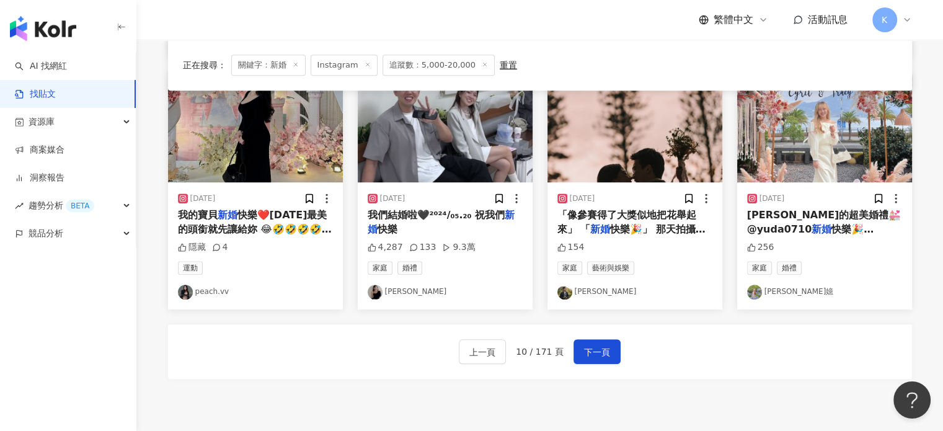
click at [439, 128] on img "button" at bounding box center [445, 127] width 175 height 110
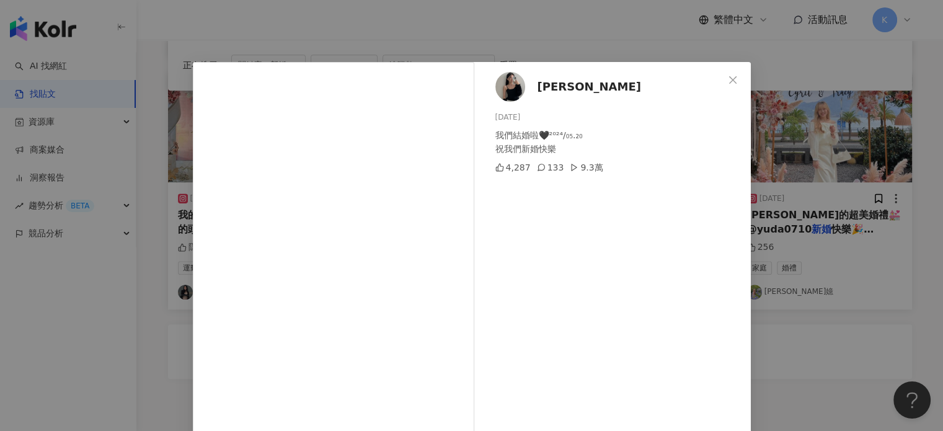
click at [882, 133] on div "[PERSON_NAME] [DATE] 我們結婚啦🖤²⁰²⁴/₀₅.₂₀ 祝我們新婚快樂 4,287 133 9.3萬 查看原始貼文" at bounding box center [471, 215] width 943 height 431
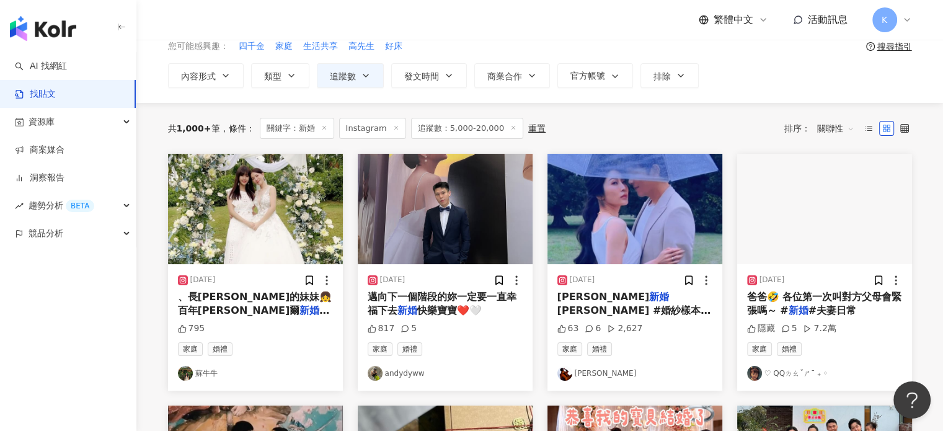
scroll to position [87, 0]
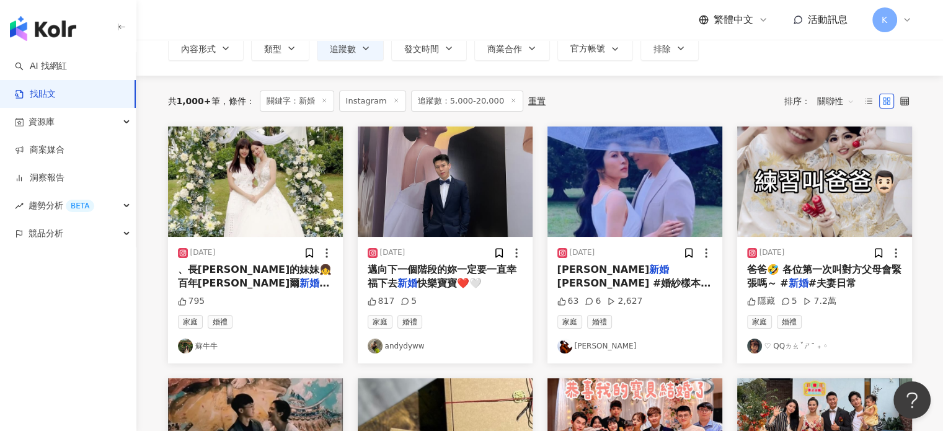
click at [246, 161] on img "button" at bounding box center [255, 181] width 175 height 110
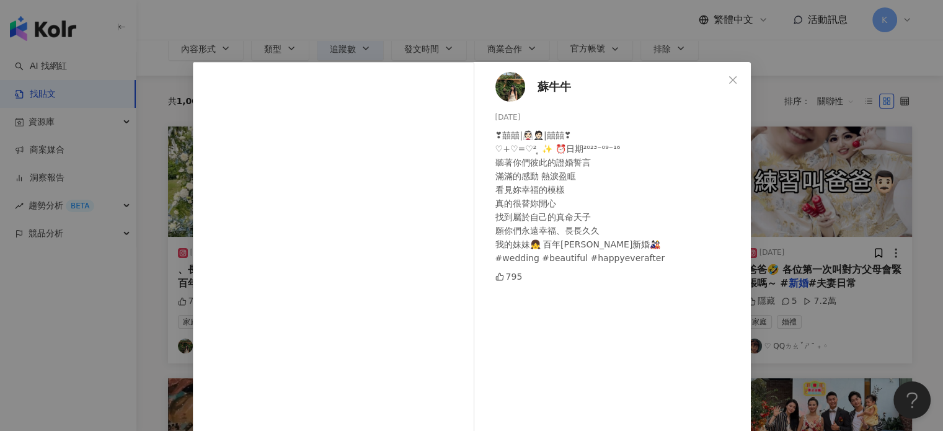
click at [870, 120] on div "蘇牛牛 [DATE] ❣囍囍|👰🏻🤵🏻|囍囍❣ ♡+♡=♡² ̥ ✨ ⏰日期²⁰²³⁻⁰⁹⁻¹⁶ 聽著你們彼此的證婚誓言 滿滿的感動 熱淚盈眶 看見妳幸福的模…" at bounding box center [471, 215] width 943 height 431
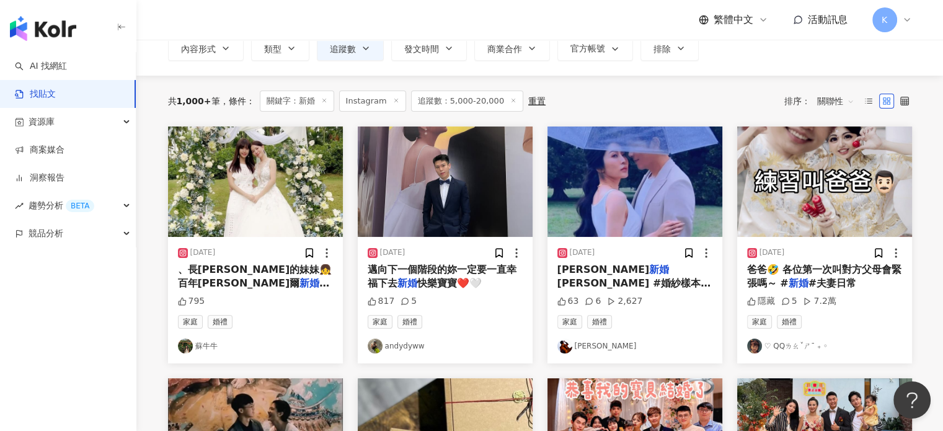
click at [500, 184] on img "button" at bounding box center [445, 181] width 175 height 110
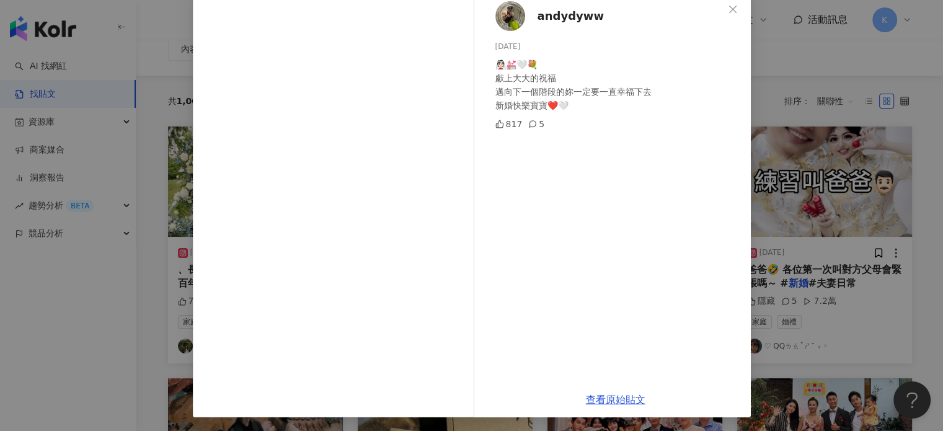
scroll to position [72, 0]
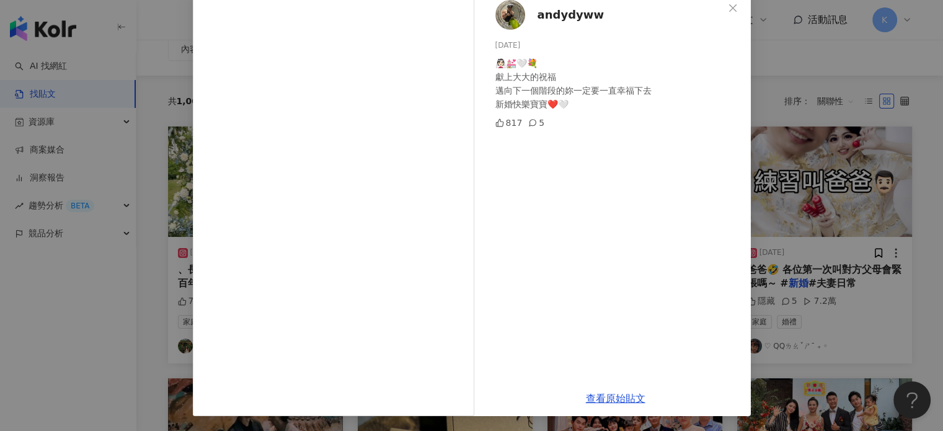
click at [817, 136] on div "andydyww [DATE] 👰🏻💒🤍💐 獻上大大的祝福 邁向下一個階段的妳一定要一直幸福下去 新婚快樂寶寶❤️🤍 817 5 查看原始貼文" at bounding box center [471, 215] width 943 height 431
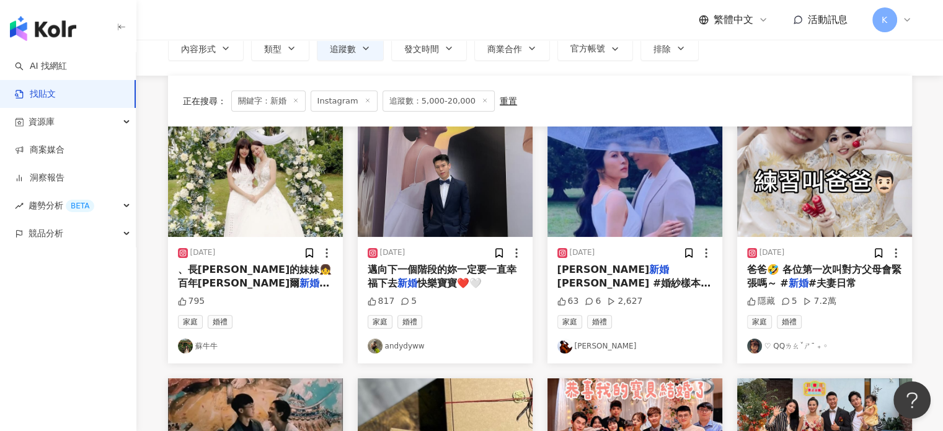
scroll to position [335, 0]
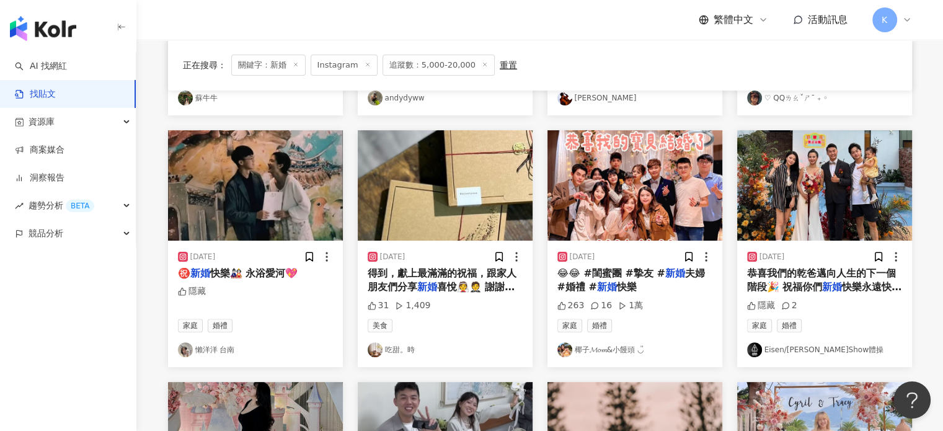
click at [300, 155] on img "button" at bounding box center [255, 185] width 175 height 110
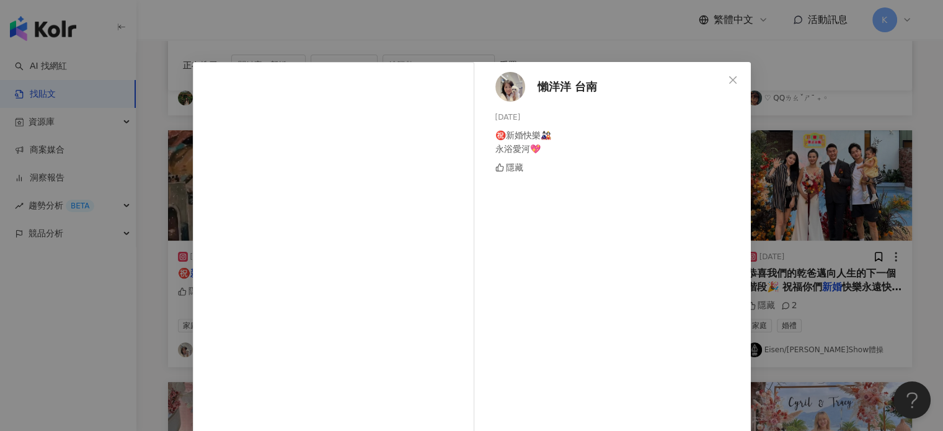
click at [839, 137] on div "懶洋洋 台南 [DATE] ㊗️新婚快樂🎎 永浴愛河💖 隱藏 查看原始貼文" at bounding box center [471, 215] width 943 height 431
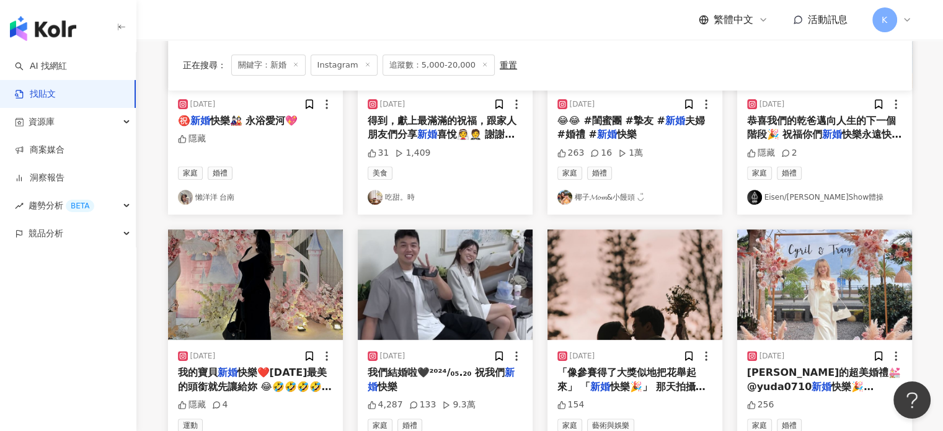
scroll to position [583, 0]
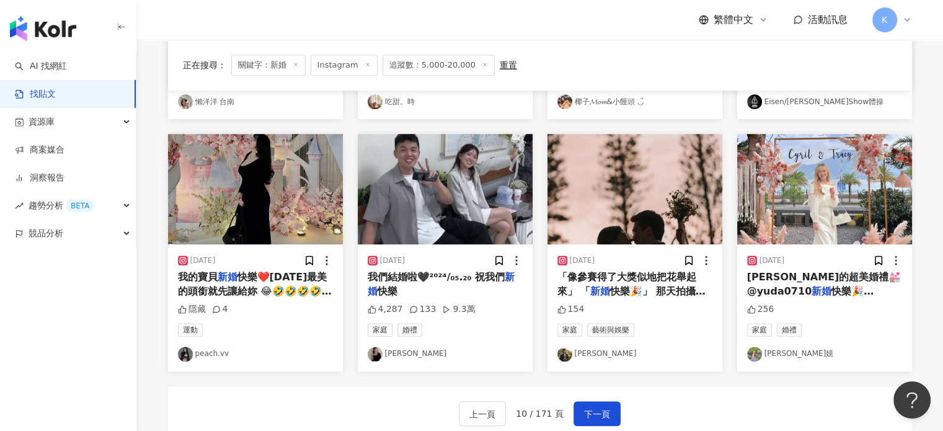
click at [495, 218] on img "button" at bounding box center [445, 189] width 175 height 110
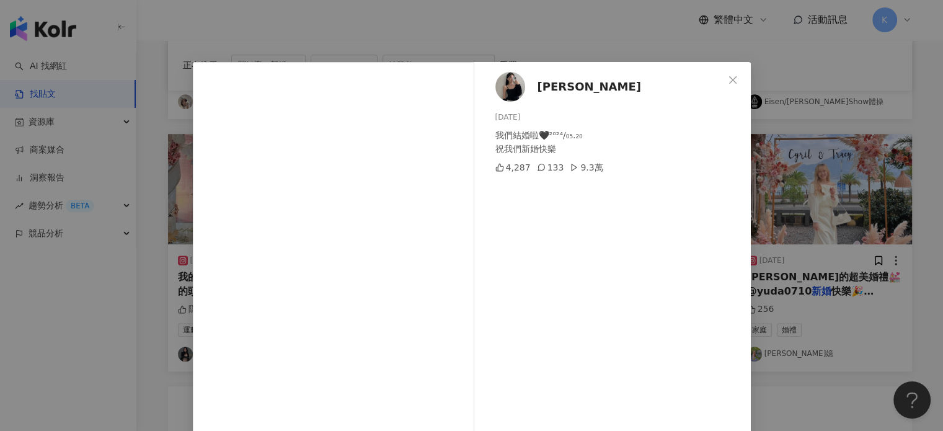
click at [845, 198] on div "[PERSON_NAME] [DATE] 我們結婚啦🖤²⁰²⁴/₀₅.₂₀ 祝我們新婚快樂 4,287 133 9.3萬 查看原始貼文" at bounding box center [471, 215] width 943 height 431
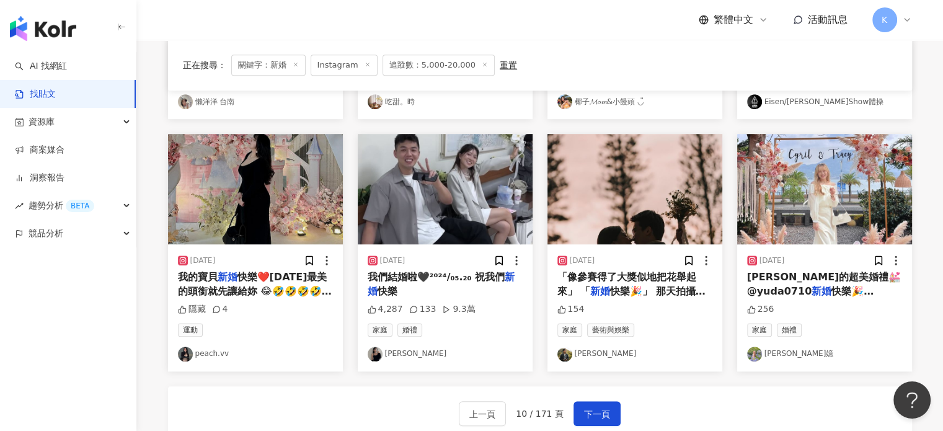
click at [640, 199] on img "button" at bounding box center [634, 189] width 175 height 110
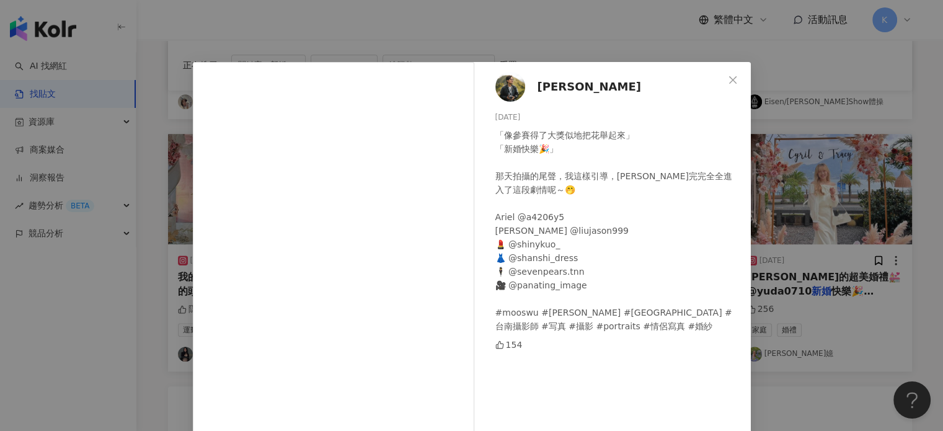
click at [774, 198] on div "[PERSON_NAME] [DATE] 「像參賽得了大獎似地把花舉起來」 「新婚快樂🎉」 那天拍攝的尾聲，我這樣引導，[PERSON_NAME]完完全全進入…" at bounding box center [471, 215] width 943 height 431
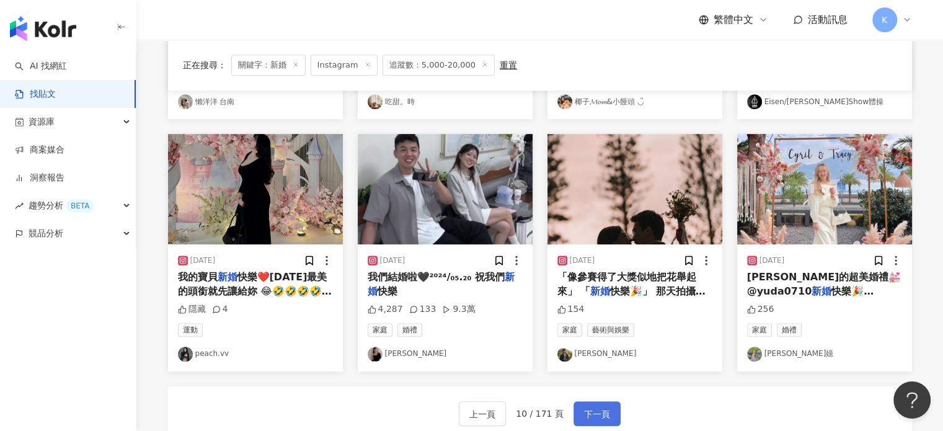
click at [600, 413] on span "下一頁" at bounding box center [597, 414] width 26 height 15
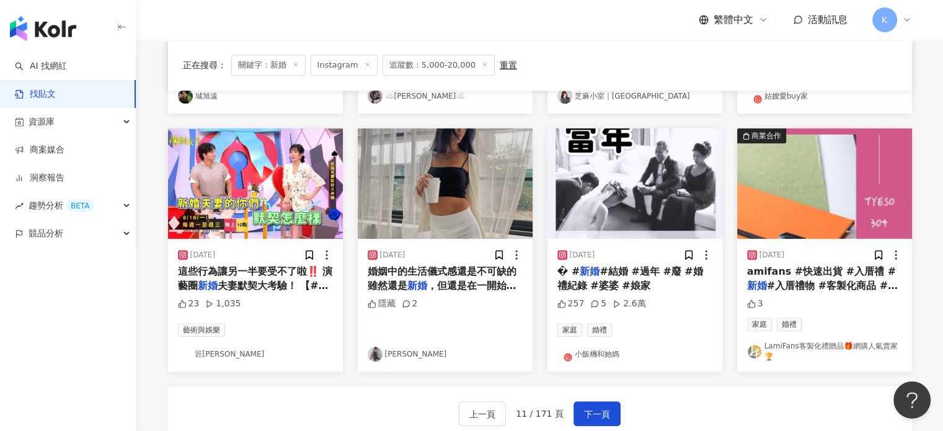
scroll to position [526, 0]
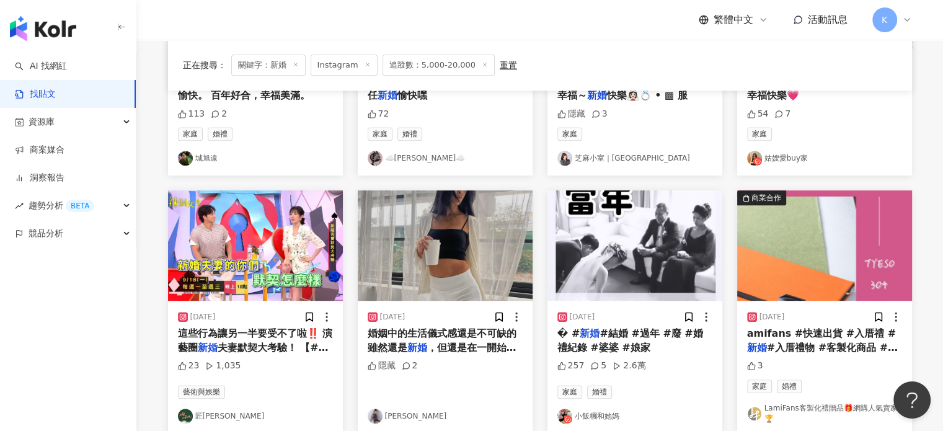
click at [479, 278] on img "button" at bounding box center [445, 245] width 175 height 110
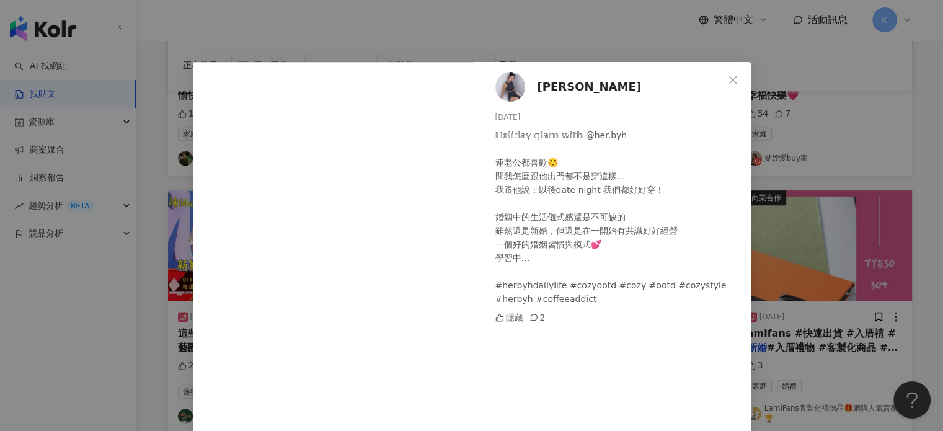
click at [789, 126] on div "[PERSON_NAME][DATE] ℍ𝕠𝕝𝕚𝕕𝕒𝕪 𝕘𝕝𝕒𝕞 𝕨𝕚𝕥𝕙 @her.byh 連老公都喜歡☺️ 問我怎麼跟他出門都不是穿這樣… 我跟他說：以後…" at bounding box center [471, 215] width 943 height 431
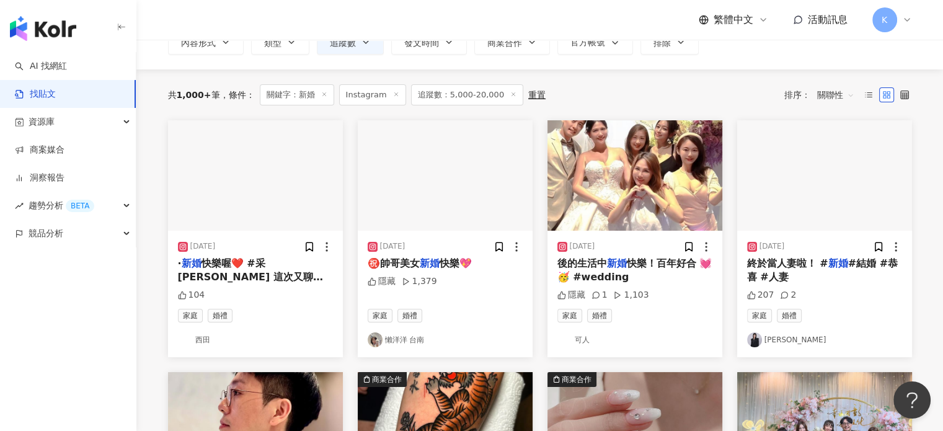
scroll to position [92, 0]
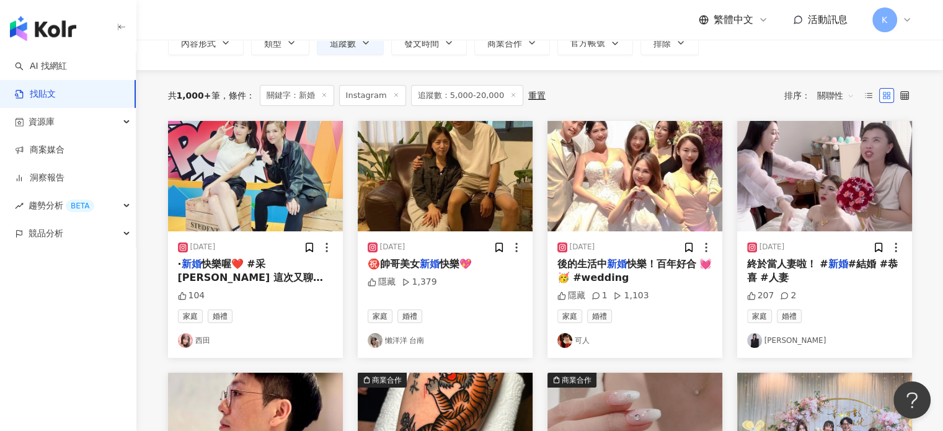
click at [826, 155] on img "button" at bounding box center [824, 176] width 175 height 110
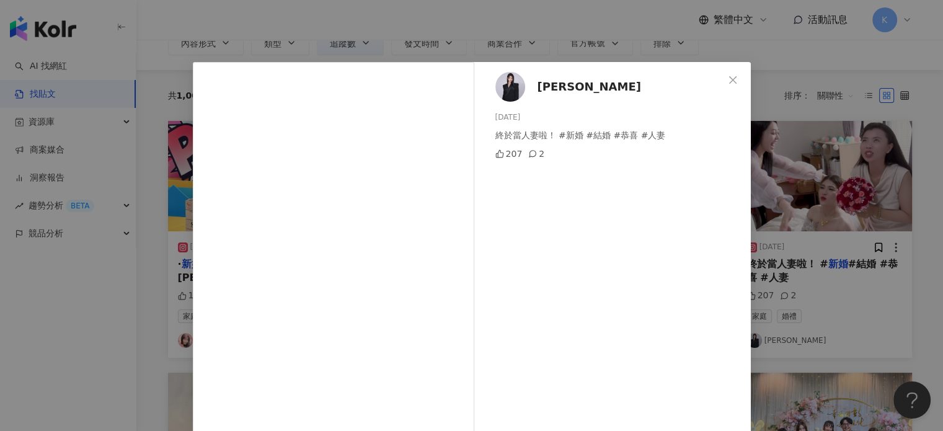
click at [874, 132] on div "[PERSON_NAME] [DATE] 終於當人妻啦！ #新婚 #結婚 #恭喜 #人妻 207 2 查看原始貼文" at bounding box center [471, 215] width 943 height 431
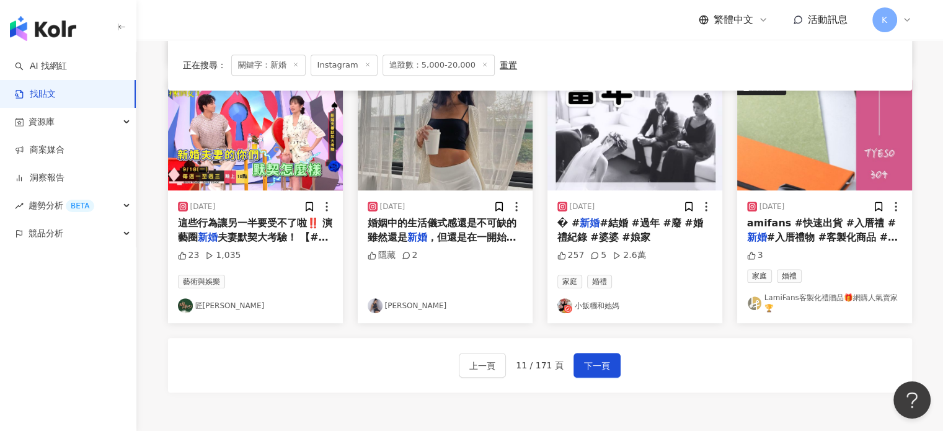
scroll to position [712, 0]
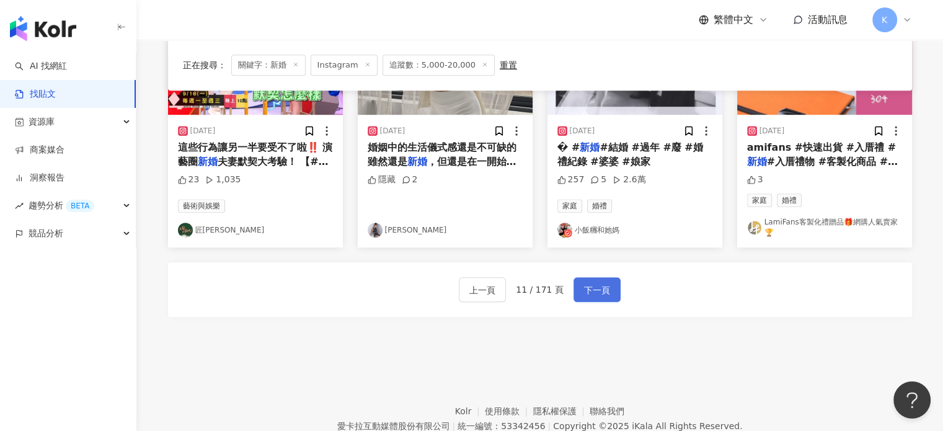
click at [593, 280] on button "下一頁" at bounding box center [597, 289] width 47 height 25
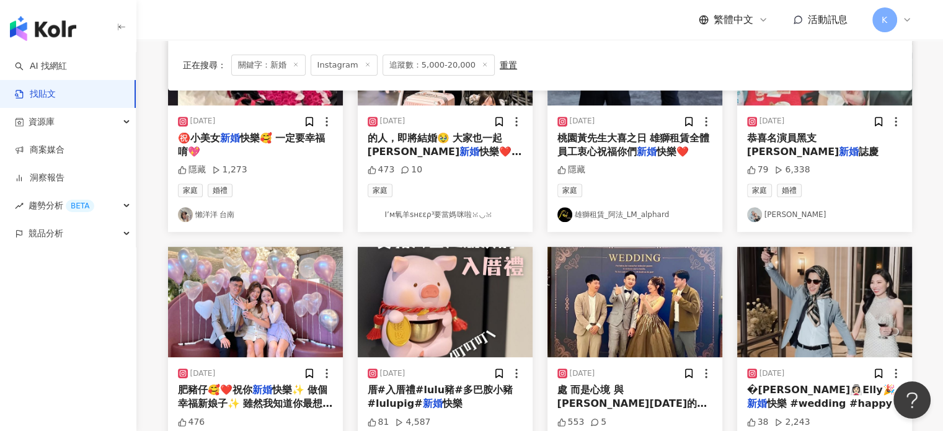
scroll to position [580, 0]
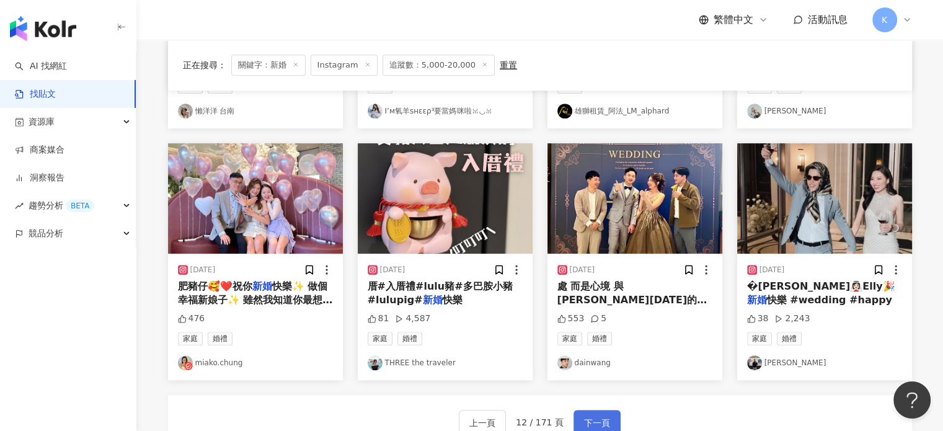
click at [601, 413] on button "下一頁" at bounding box center [597, 422] width 47 height 25
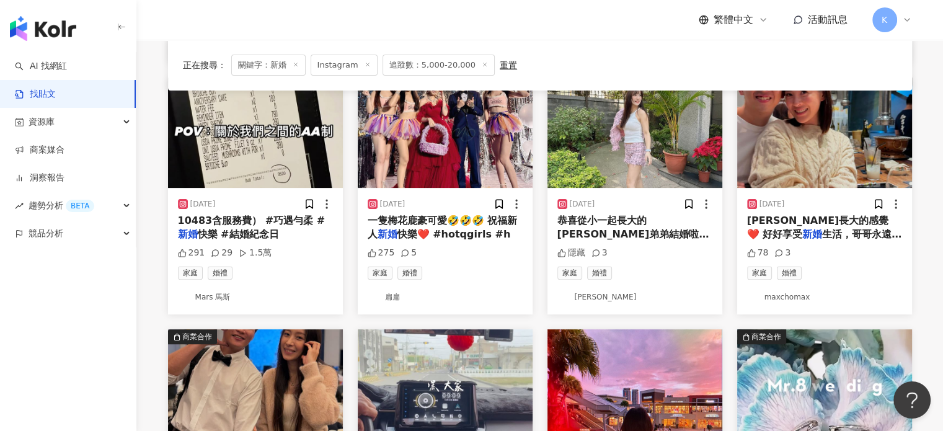
scroll to position [326, 0]
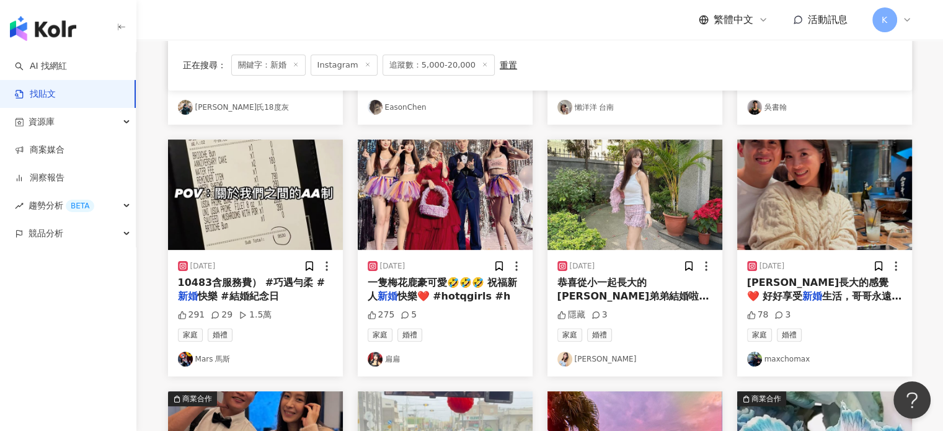
click at [689, 188] on img "button" at bounding box center [634, 195] width 175 height 110
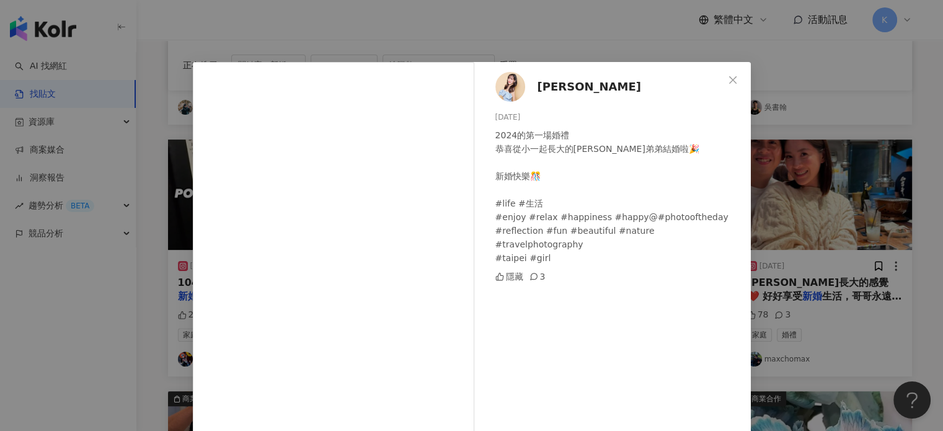
click at [813, 186] on div "[PERSON_NAME] [DATE] 2024的第一場婚禮 恭喜從小一起長大的子祥弟弟結婚啦🎉 新婚快樂🎊 #life #生活 #enjoy #relax…" at bounding box center [471, 215] width 943 height 431
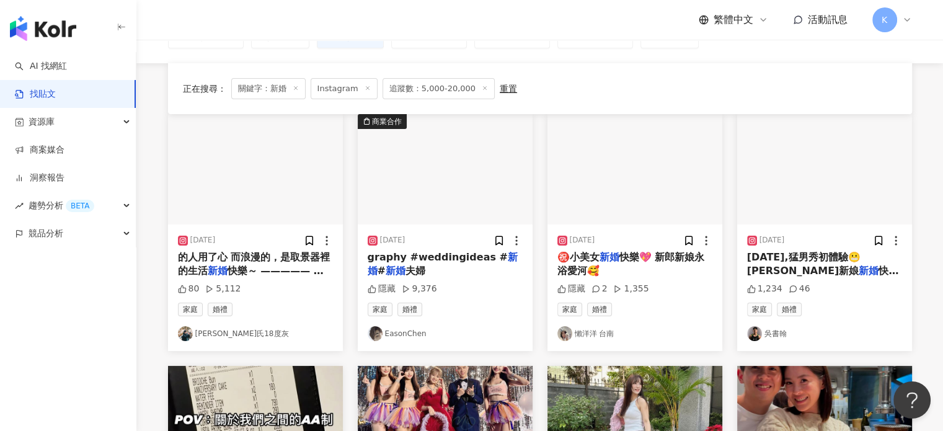
scroll to position [78, 0]
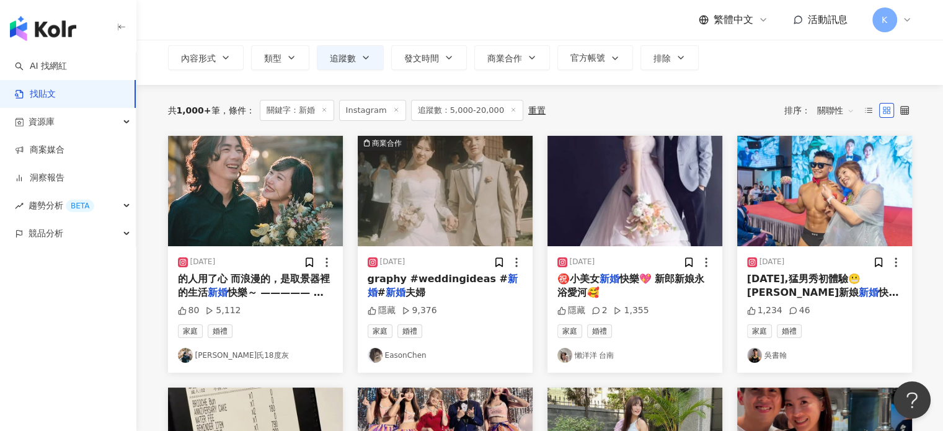
click at [286, 169] on img "button" at bounding box center [255, 191] width 175 height 110
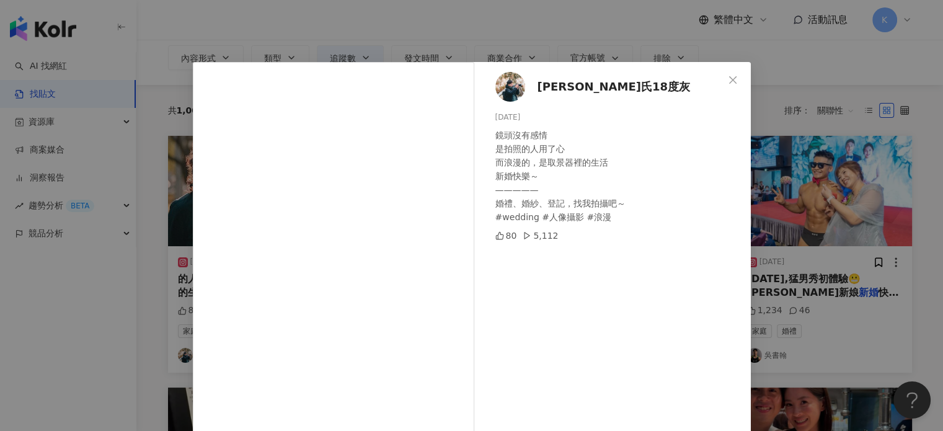
click at [777, 138] on div "[PERSON_NAME]氏18度灰 [DATE] 鏡頭沒有感情 是拍照的人用了心 而浪漫的，是取景器裡的生活 新婚快樂～ ————— 婚禮、婚紗、登記，找我…" at bounding box center [471, 215] width 943 height 431
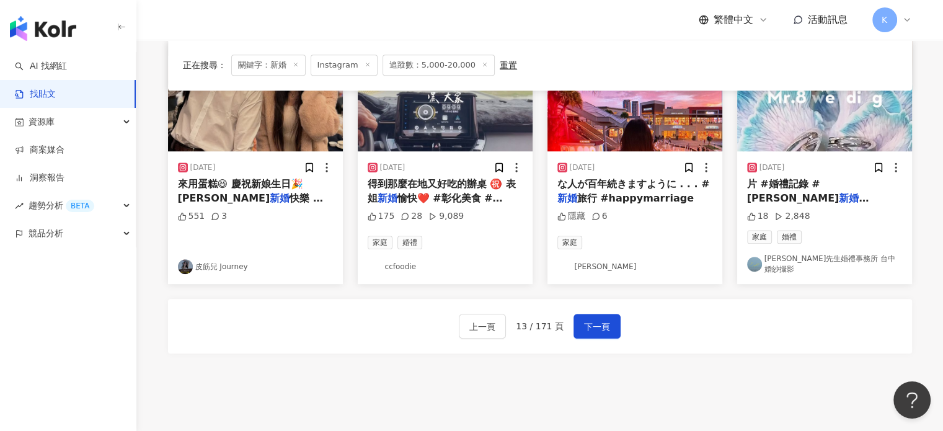
scroll to position [760, 0]
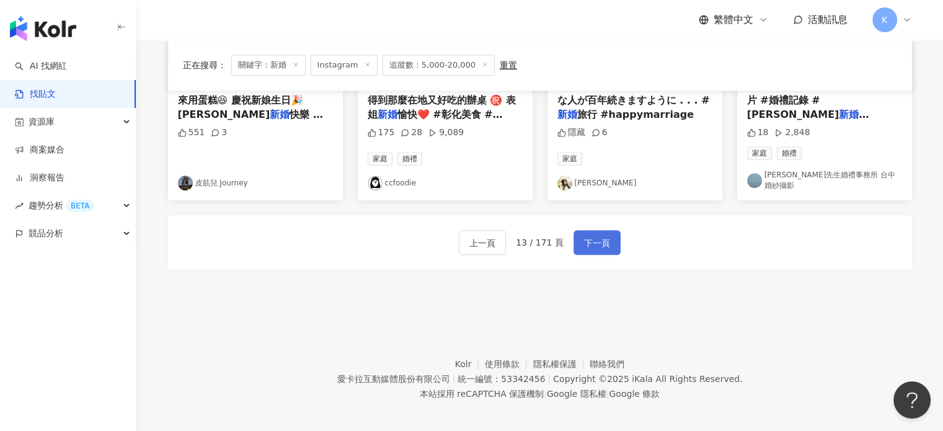
click at [598, 236] on span "下一頁" at bounding box center [597, 243] width 26 height 15
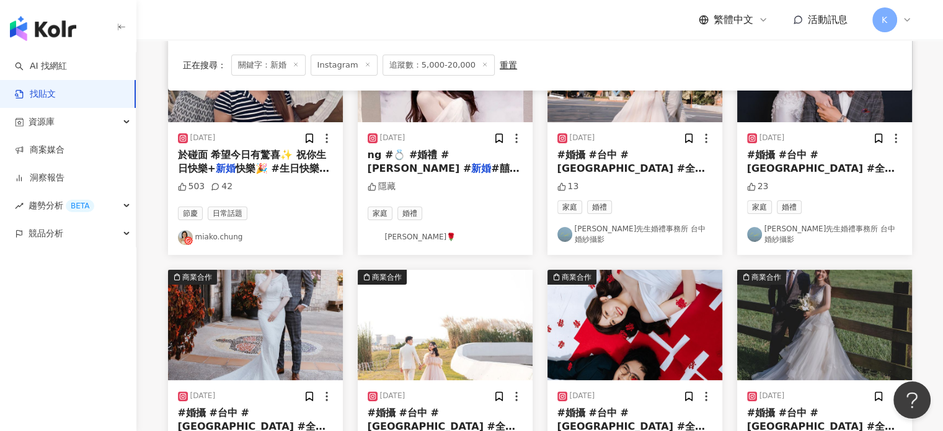
scroll to position [16, 0]
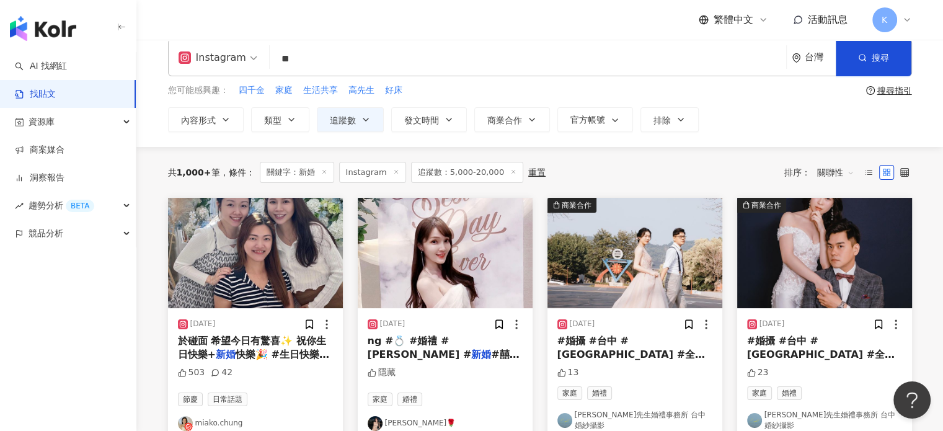
click at [451, 222] on img "button" at bounding box center [445, 253] width 175 height 110
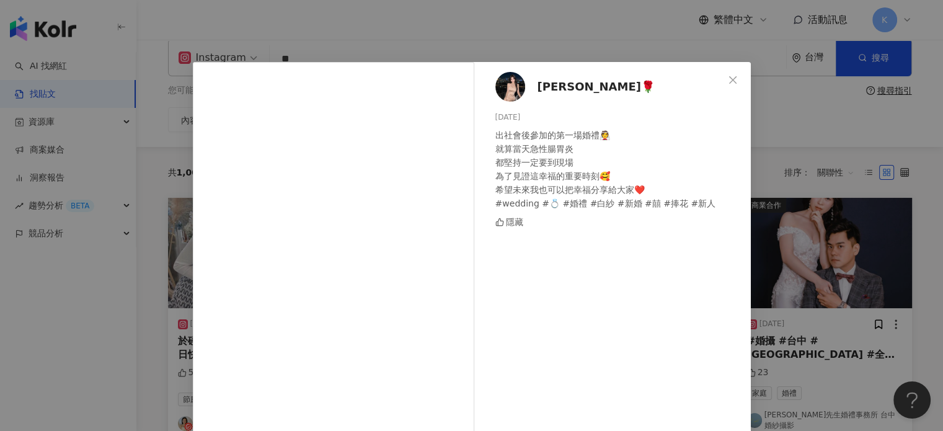
click at [813, 216] on div "[PERSON_NAME]🌹 [DATE] 出社會後參加的第一場婚禮👰 就算當天急性腸胃炎 都堅持一定要到現場 為了見證這幸福的重要時刻🥰 希望未來我也可以把…" at bounding box center [471, 215] width 943 height 431
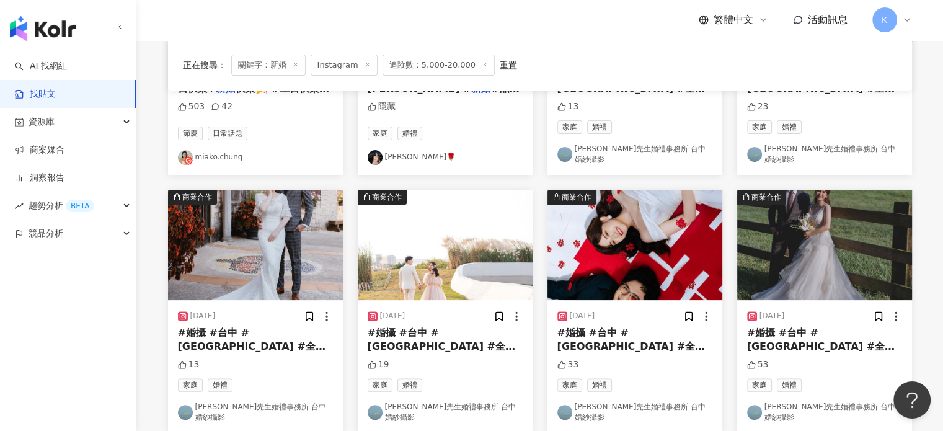
scroll to position [760, 0]
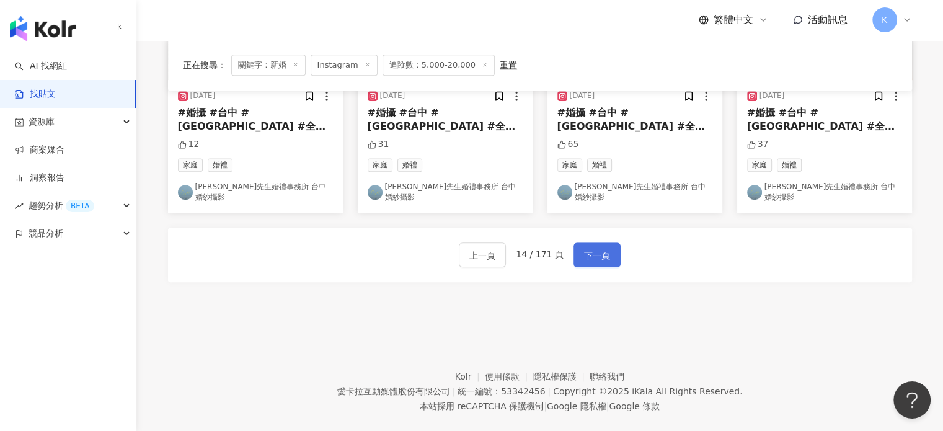
click at [578, 242] on button "下一頁" at bounding box center [597, 254] width 47 height 25
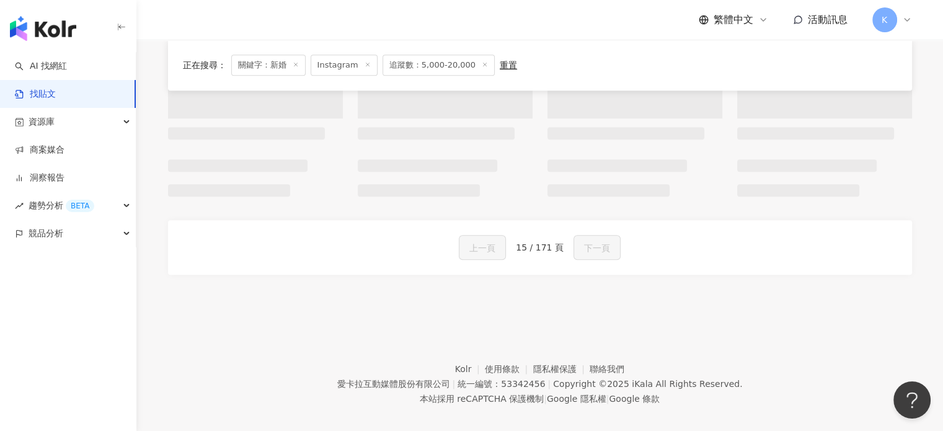
scroll to position [771, 0]
